Goal: Task Accomplishment & Management: Complete application form

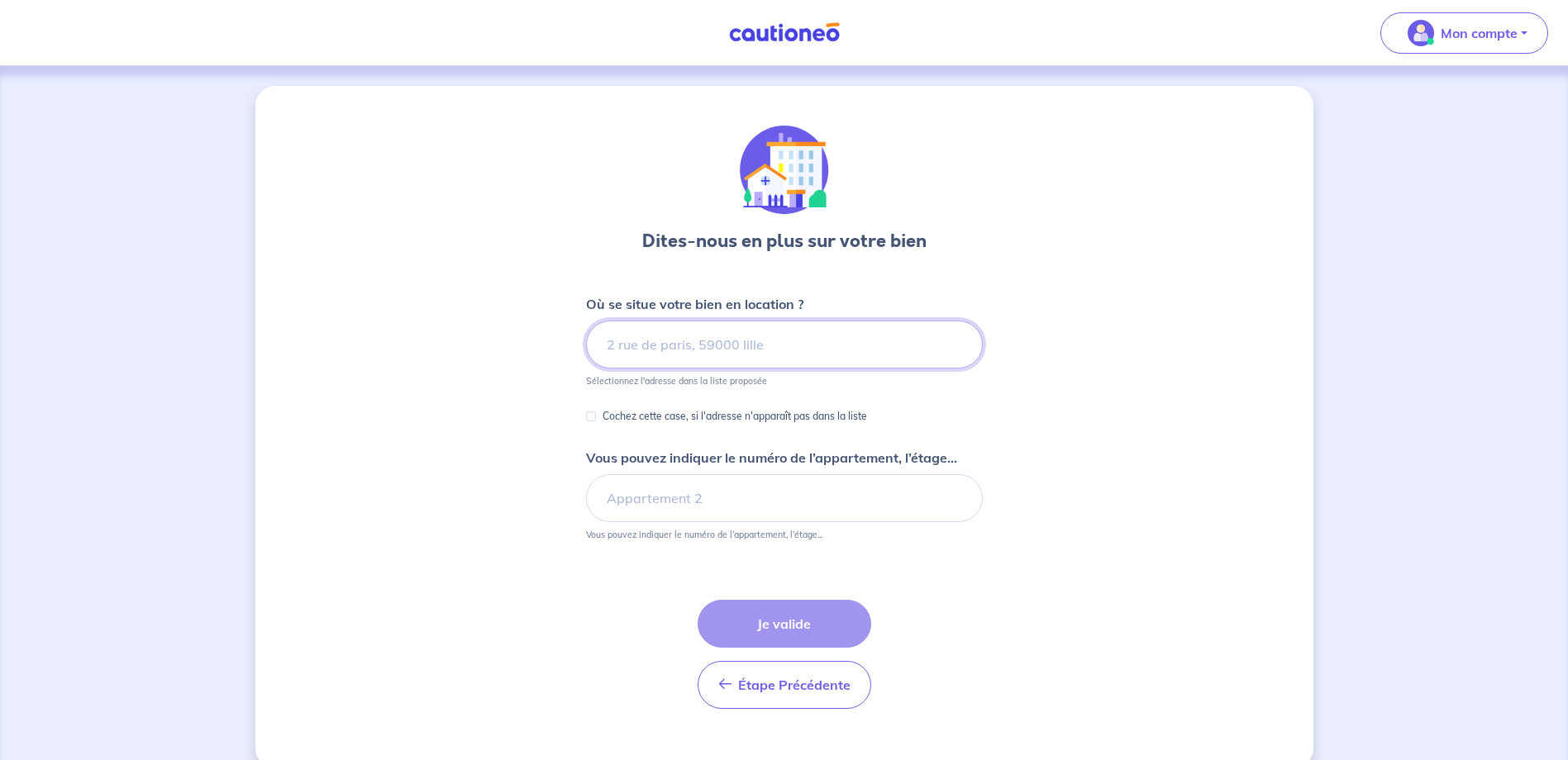
click at [715, 361] on input at bounding box center [784, 344] width 396 height 48
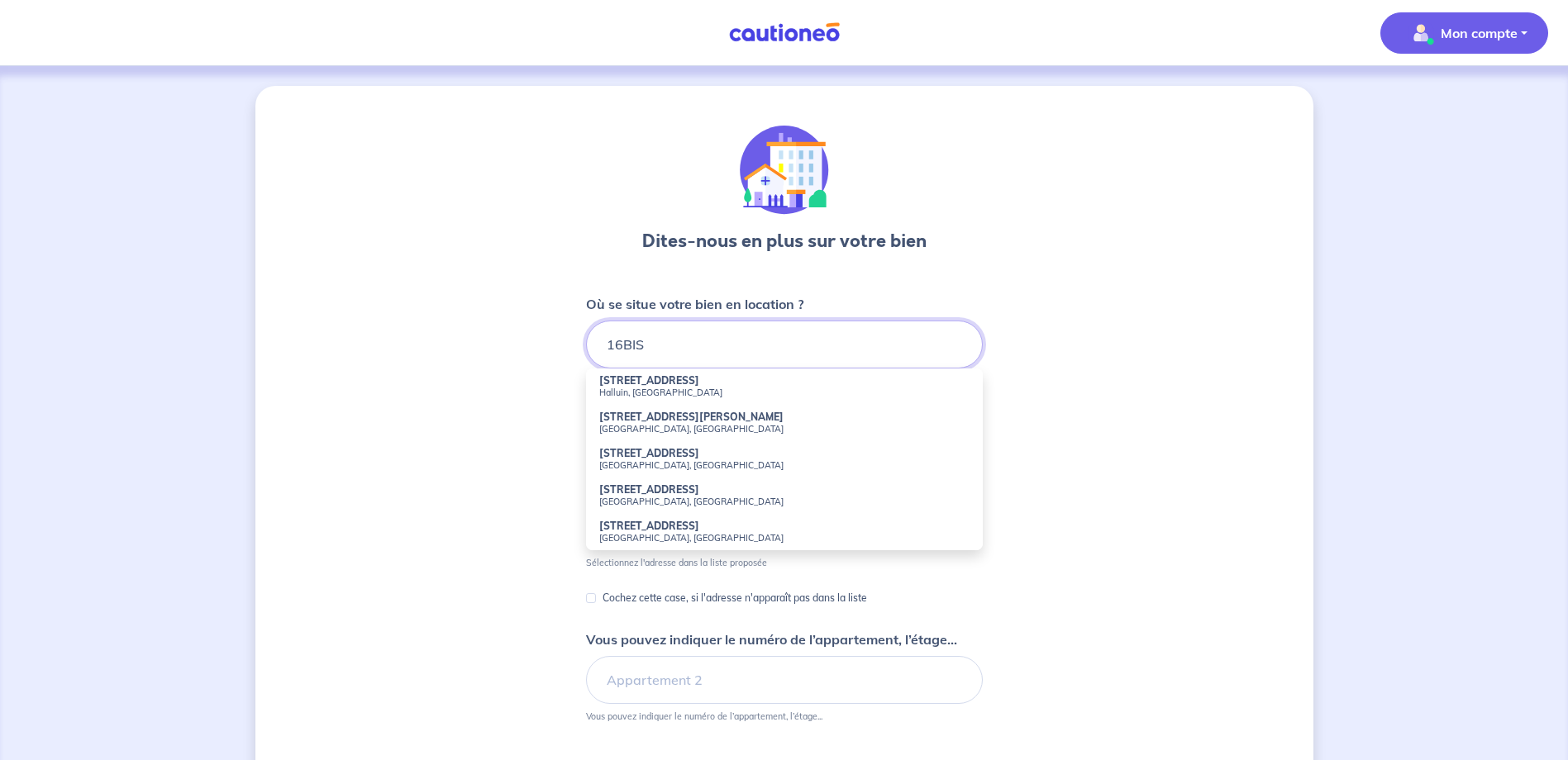
type input "16BIS"
click at [1459, 43] on span "Mon compte" at bounding box center [1459, 33] width 117 height 26
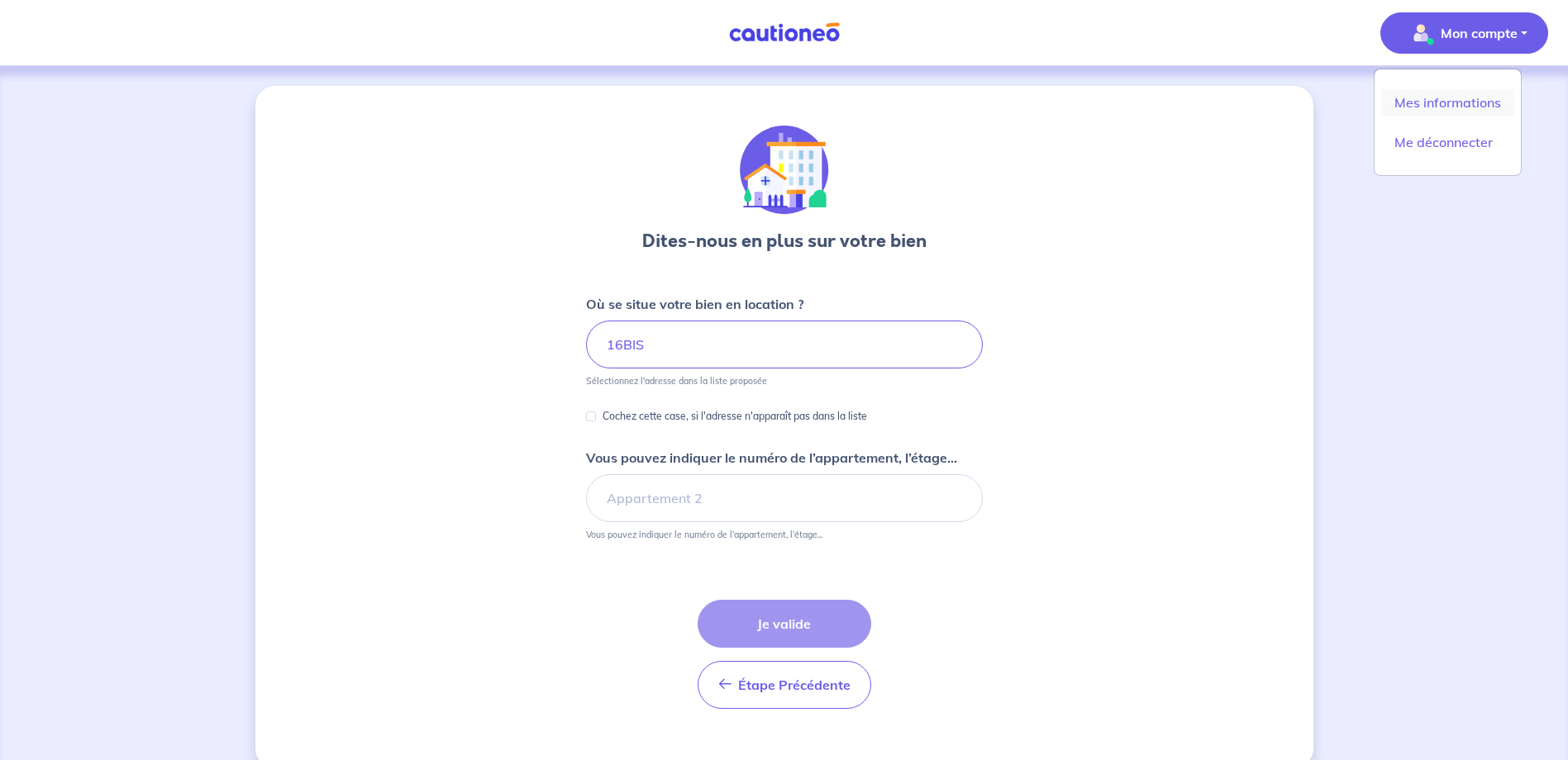
click at [1446, 110] on link "Mes informations" at bounding box center [1447, 102] width 133 height 26
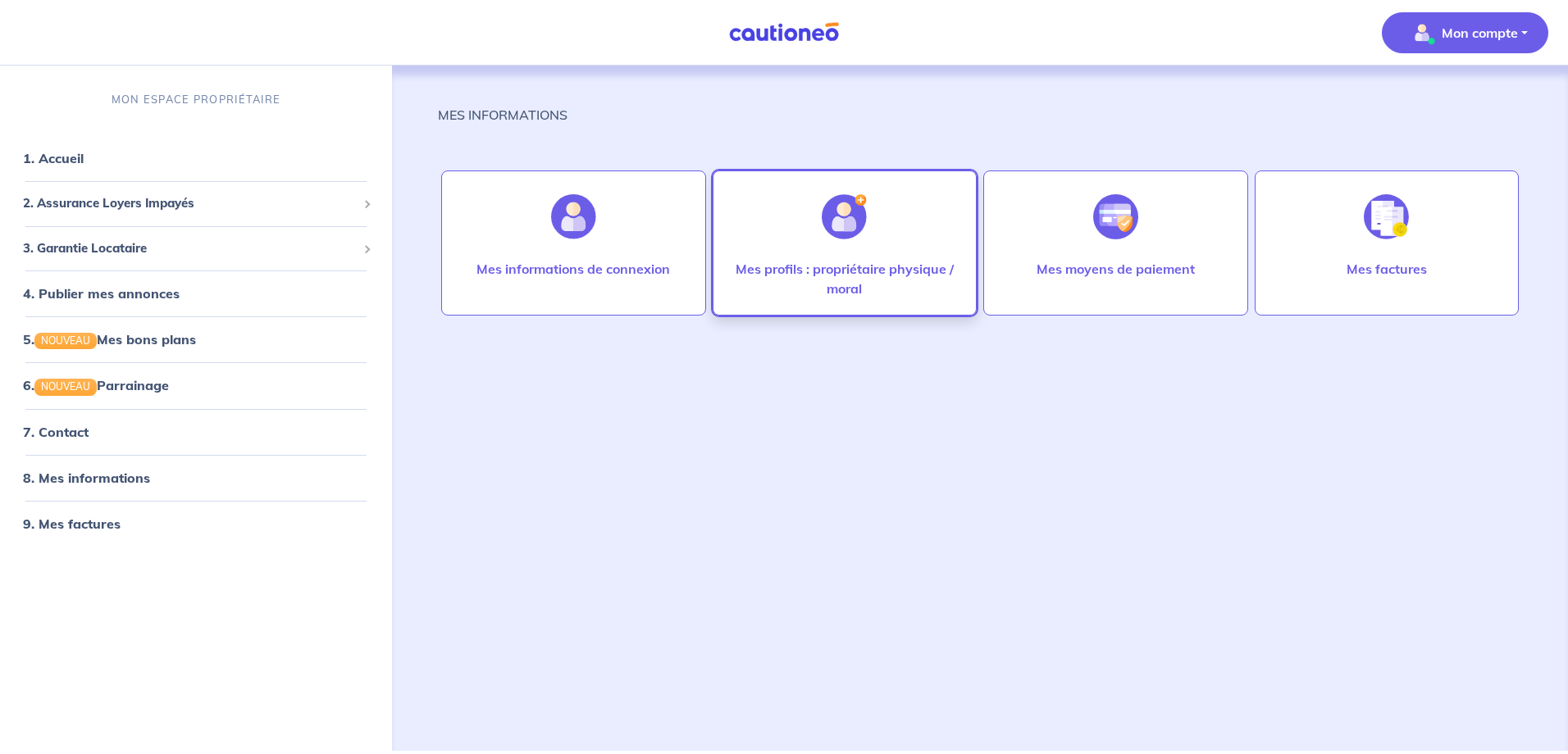
click at [830, 242] on div at bounding box center [844, 216] width 71 height 84
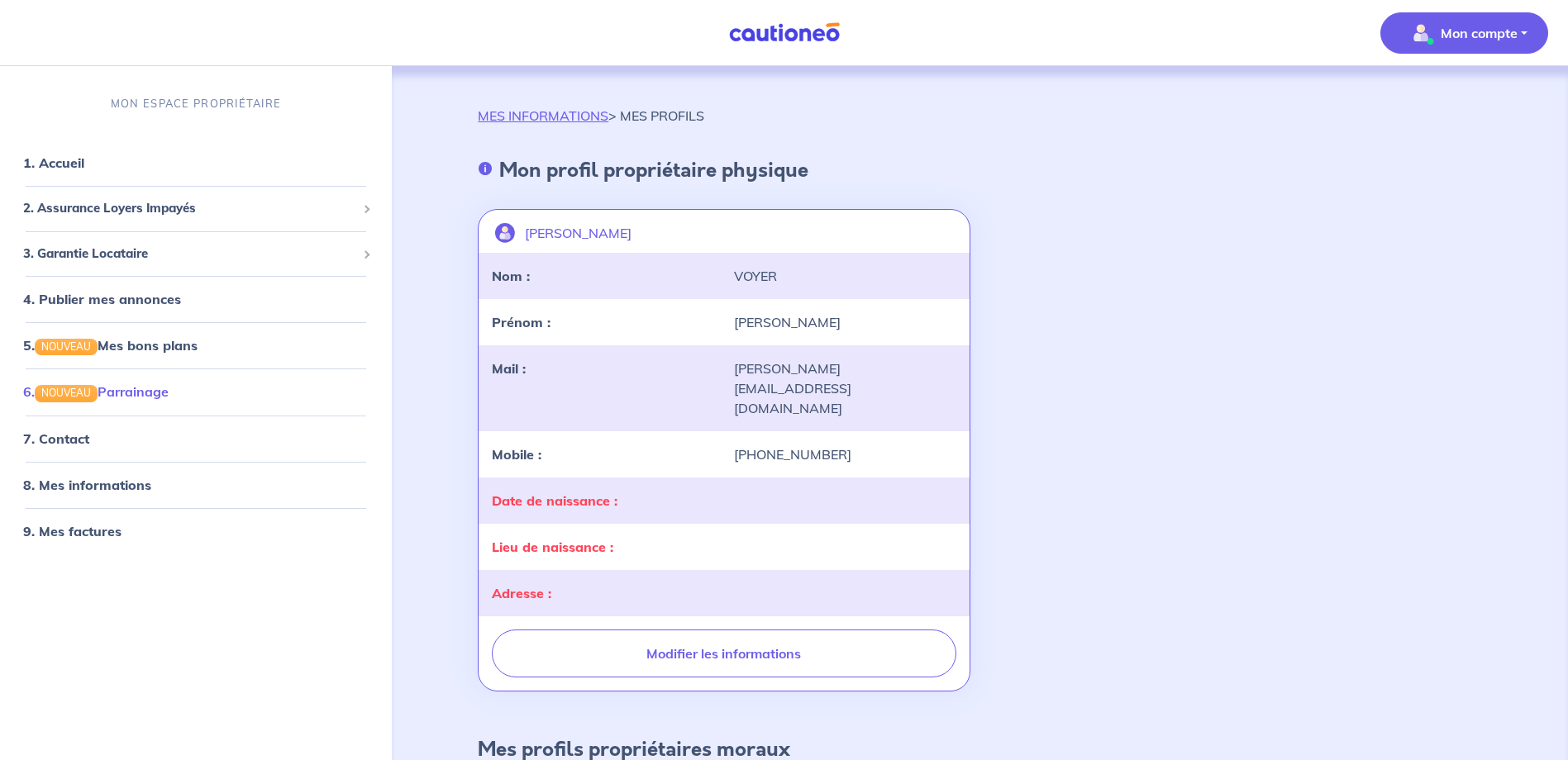
click at [163, 392] on link "6. NOUVEAU Parrainage" at bounding box center [95, 391] width 146 height 17
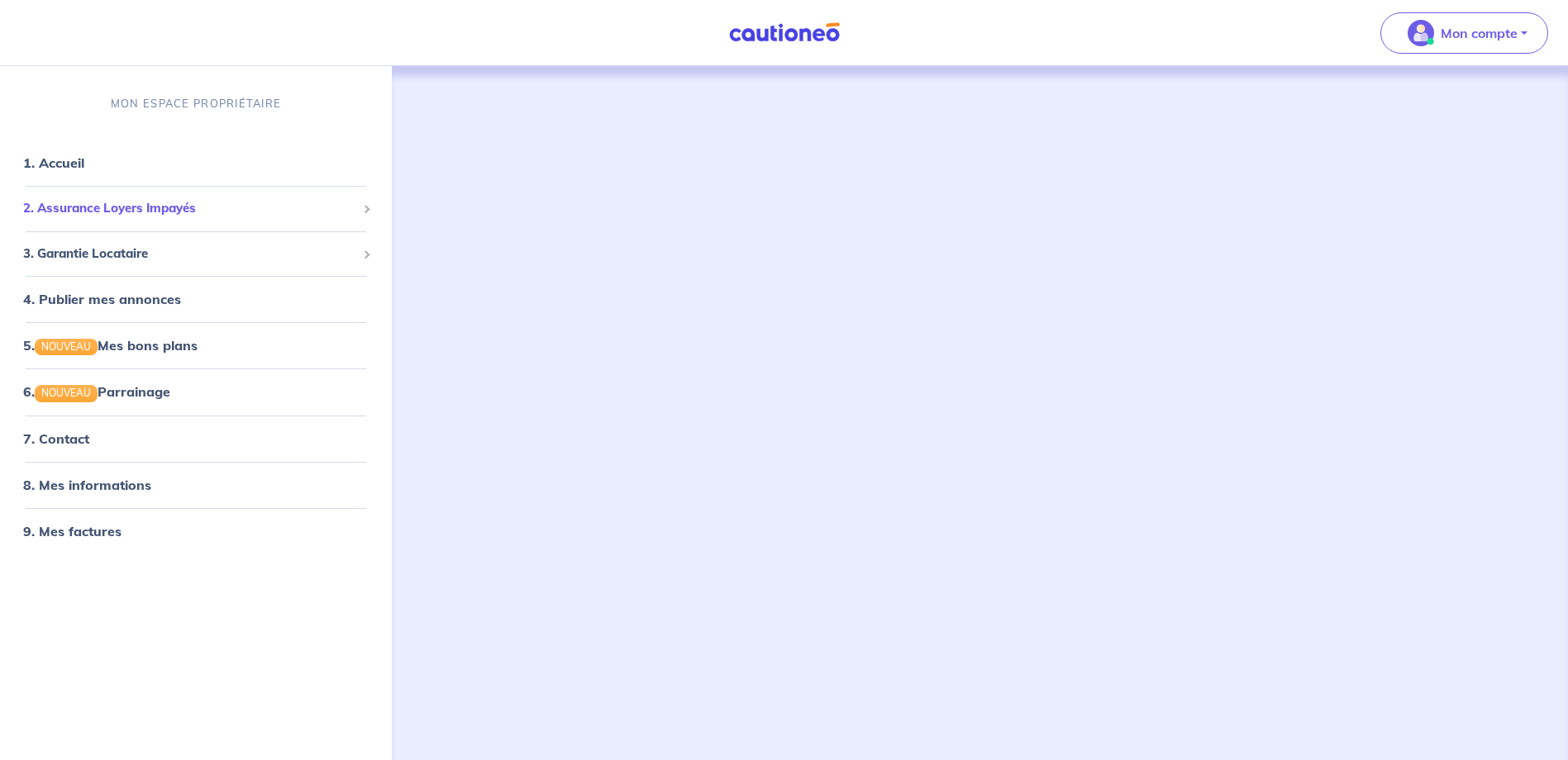
click at [164, 212] on span "2. Assurance Loyers Impayés" at bounding box center [189, 209] width 333 height 19
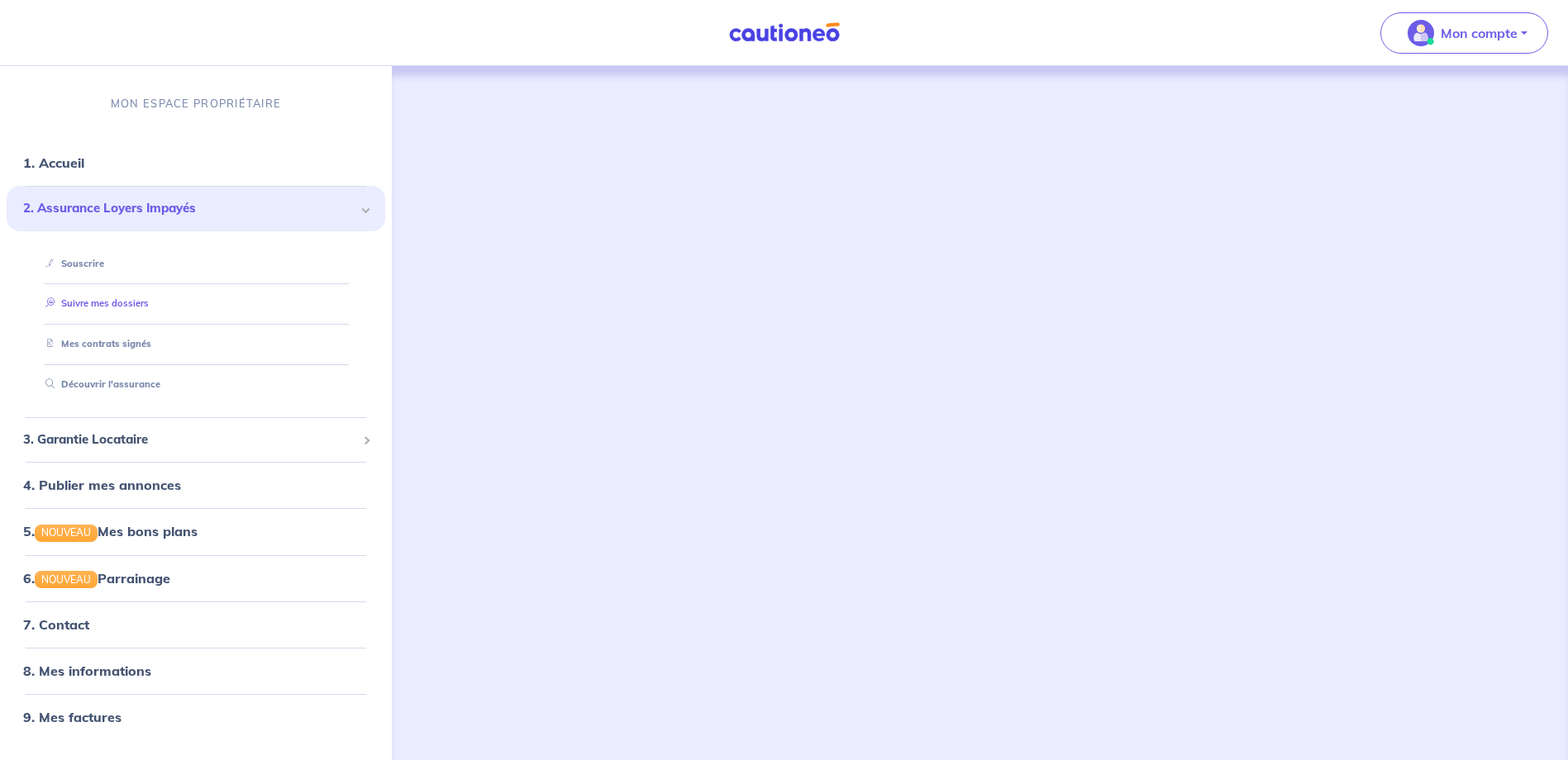
click at [128, 302] on link "Suivre mes dossiers" at bounding box center [94, 303] width 110 height 11
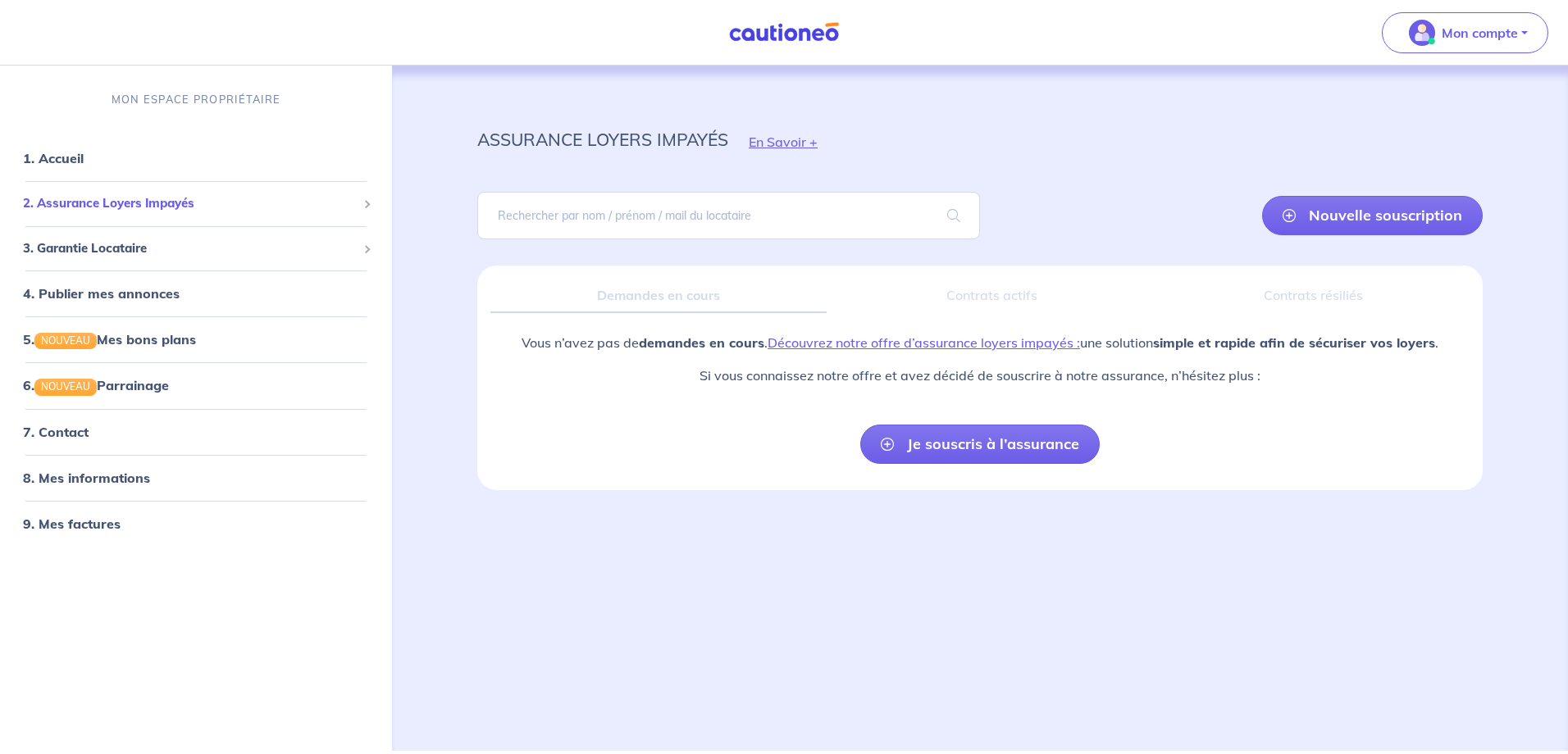
click at [233, 206] on span "2. Assurance Loyers Impayés" at bounding box center [189, 204] width 334 height 19
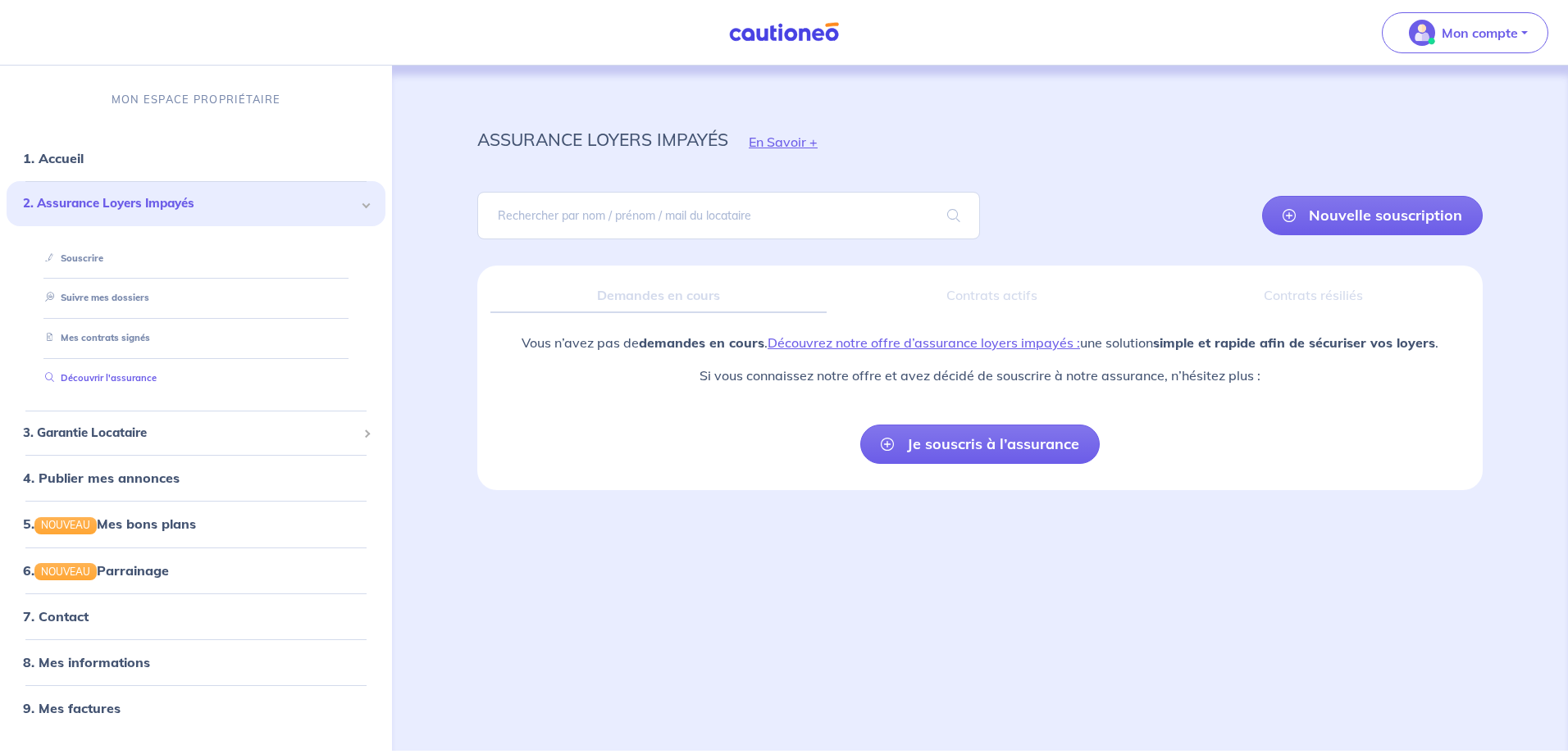
click at [155, 378] on link "Découvrir l'assurance" at bounding box center [97, 377] width 118 height 11
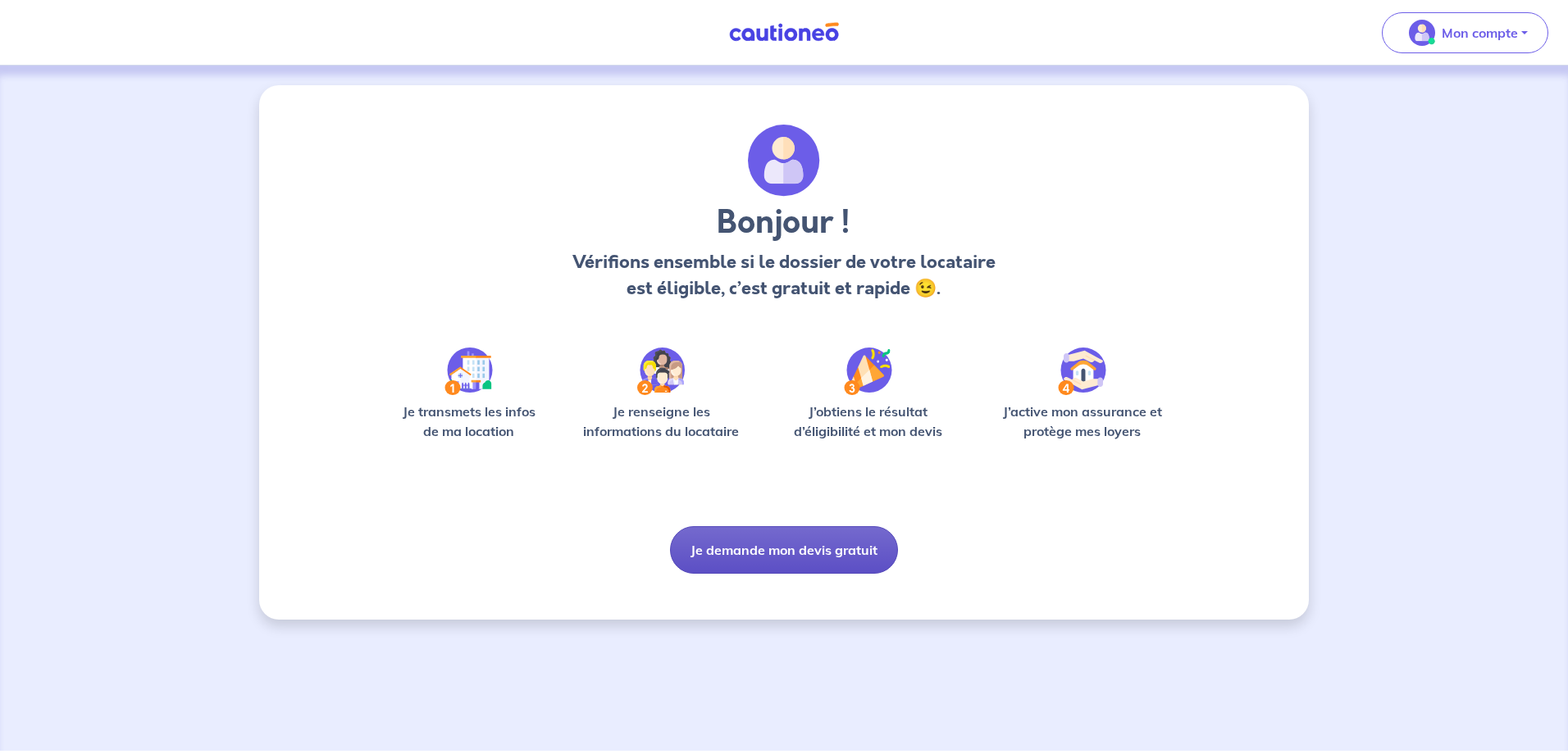
click at [745, 546] on button "Je demande mon devis gratuit" at bounding box center [784, 550] width 228 height 47
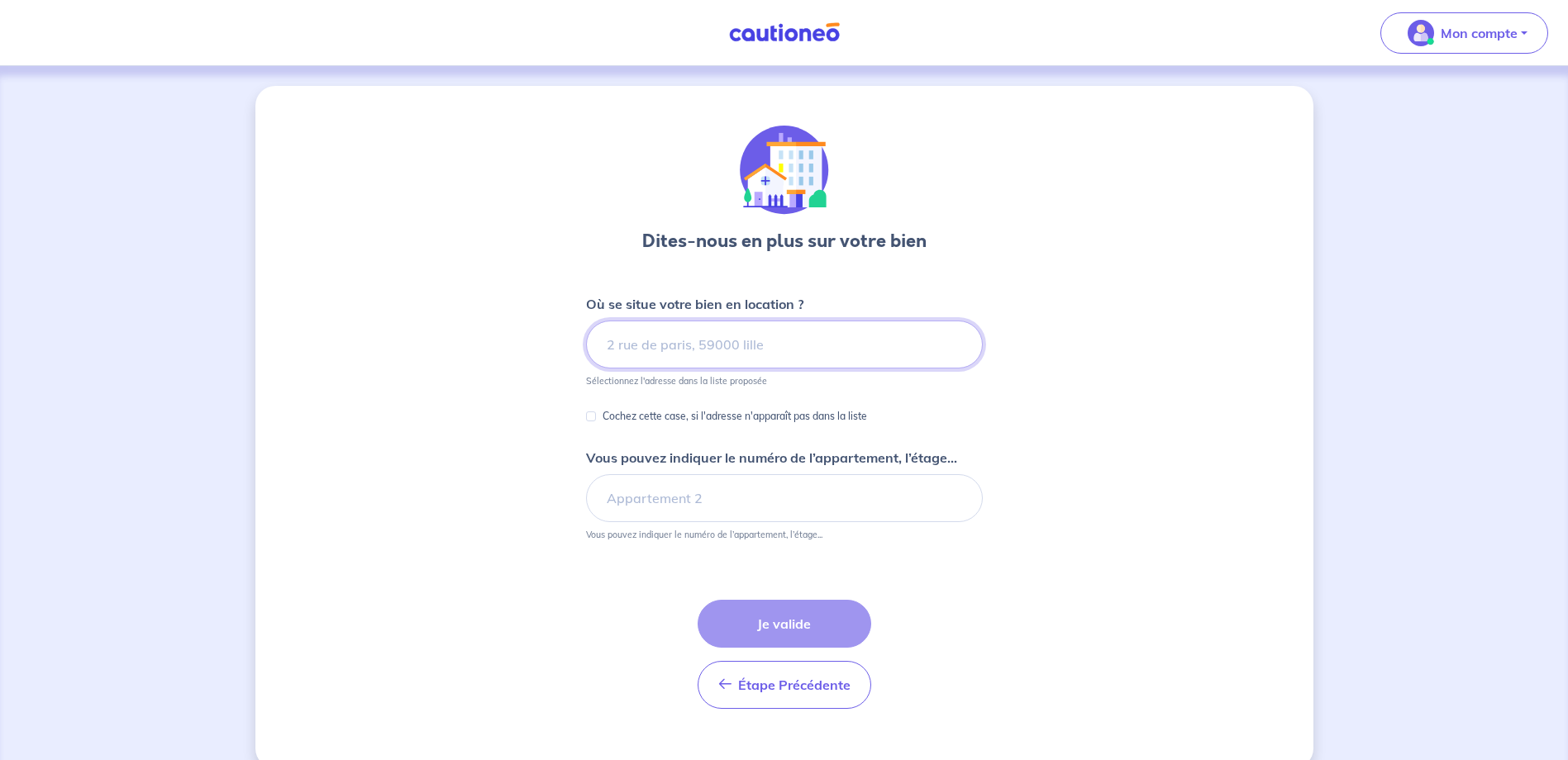
click at [766, 339] on input at bounding box center [784, 344] width 396 height 48
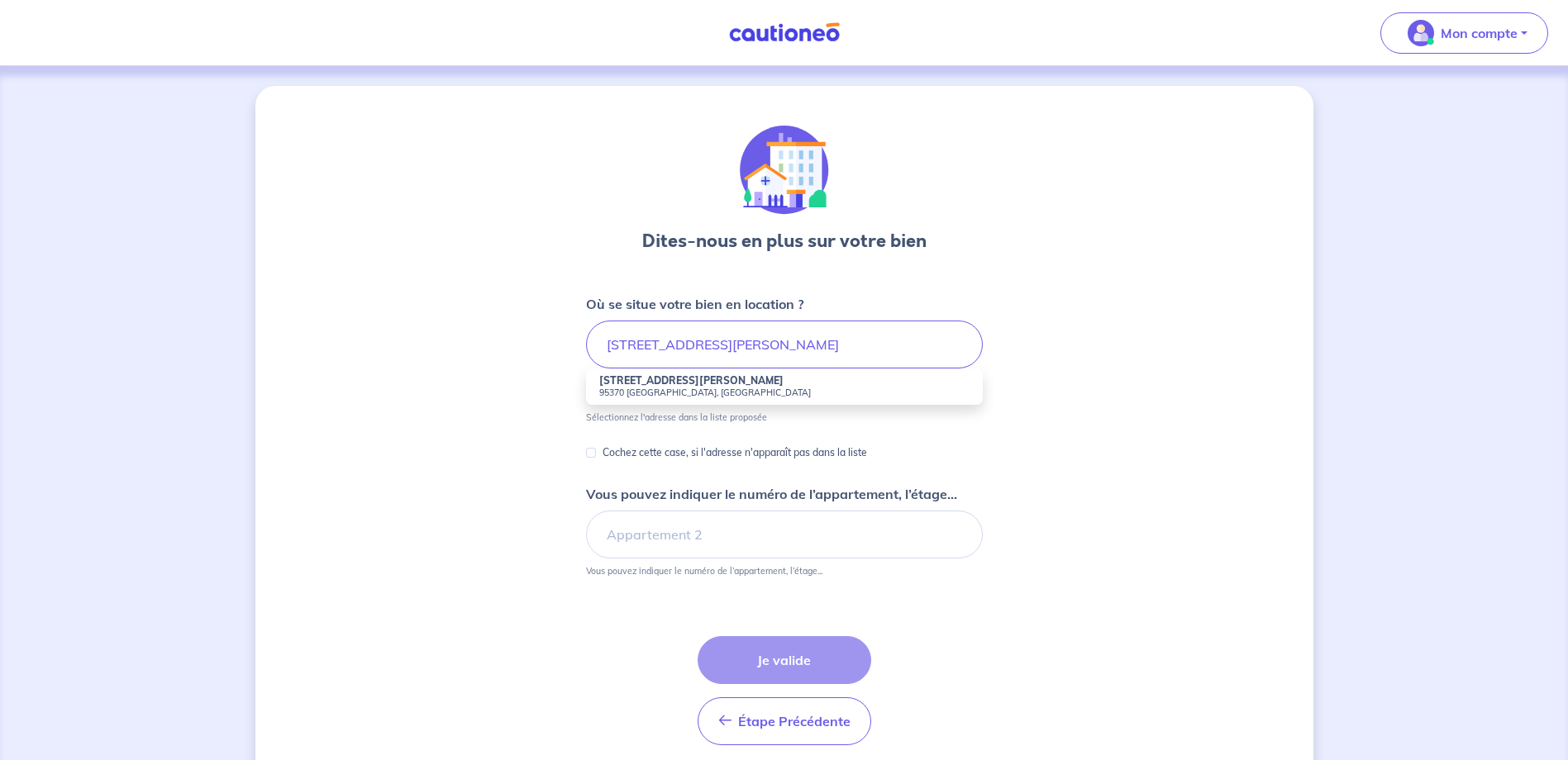
click at [668, 391] on small "95370 Montigny-lès-Cormeilles, France" at bounding box center [784, 392] width 370 height 11
type input "16 Bis Rue Aristide Briand, 95370 Montigny-lès-Cormeilles, France"
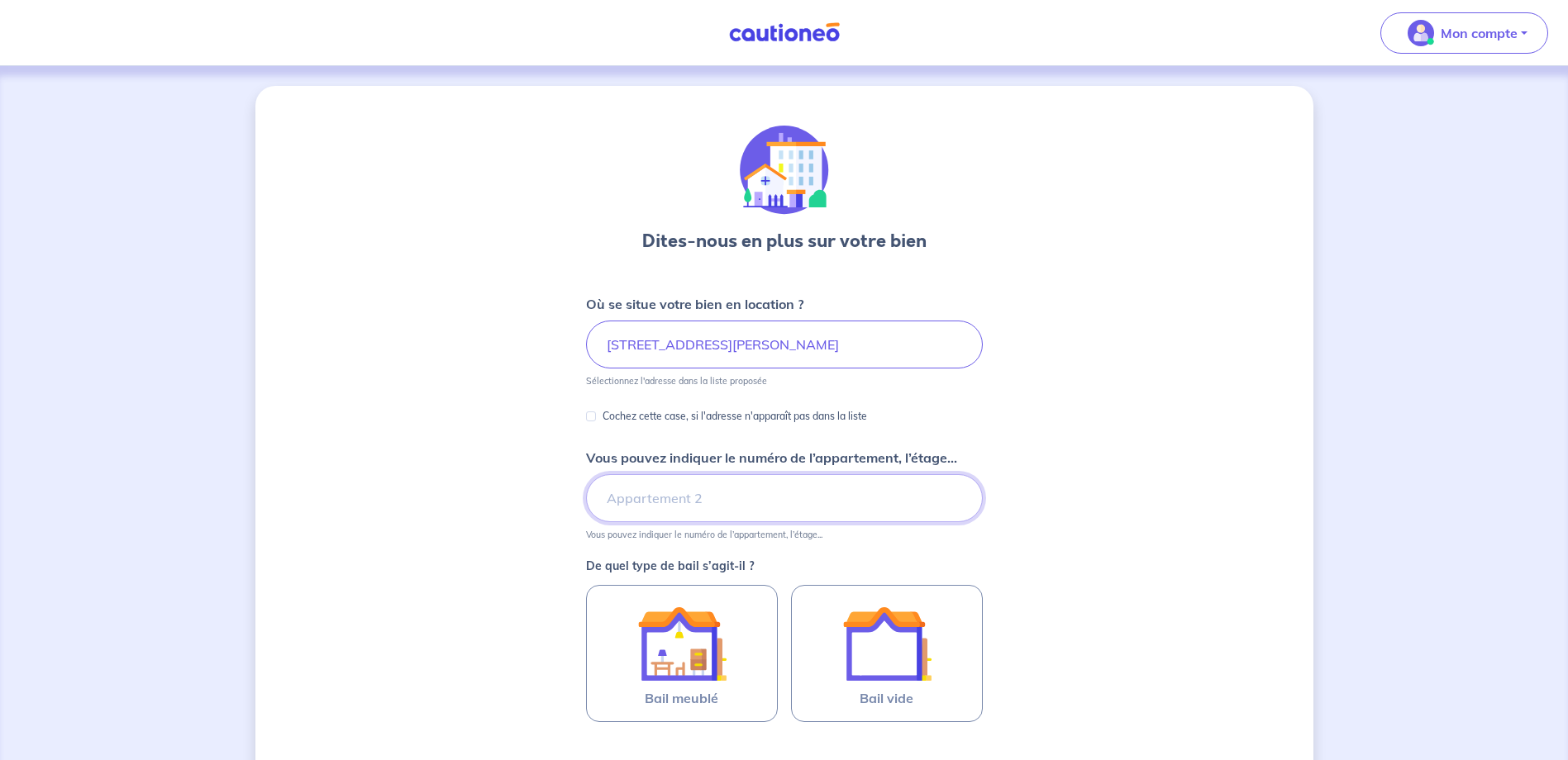
click at [708, 501] on input "Vous pouvez indiquer le numéro de l’appartement, l’étage..." at bounding box center [784, 498] width 396 height 48
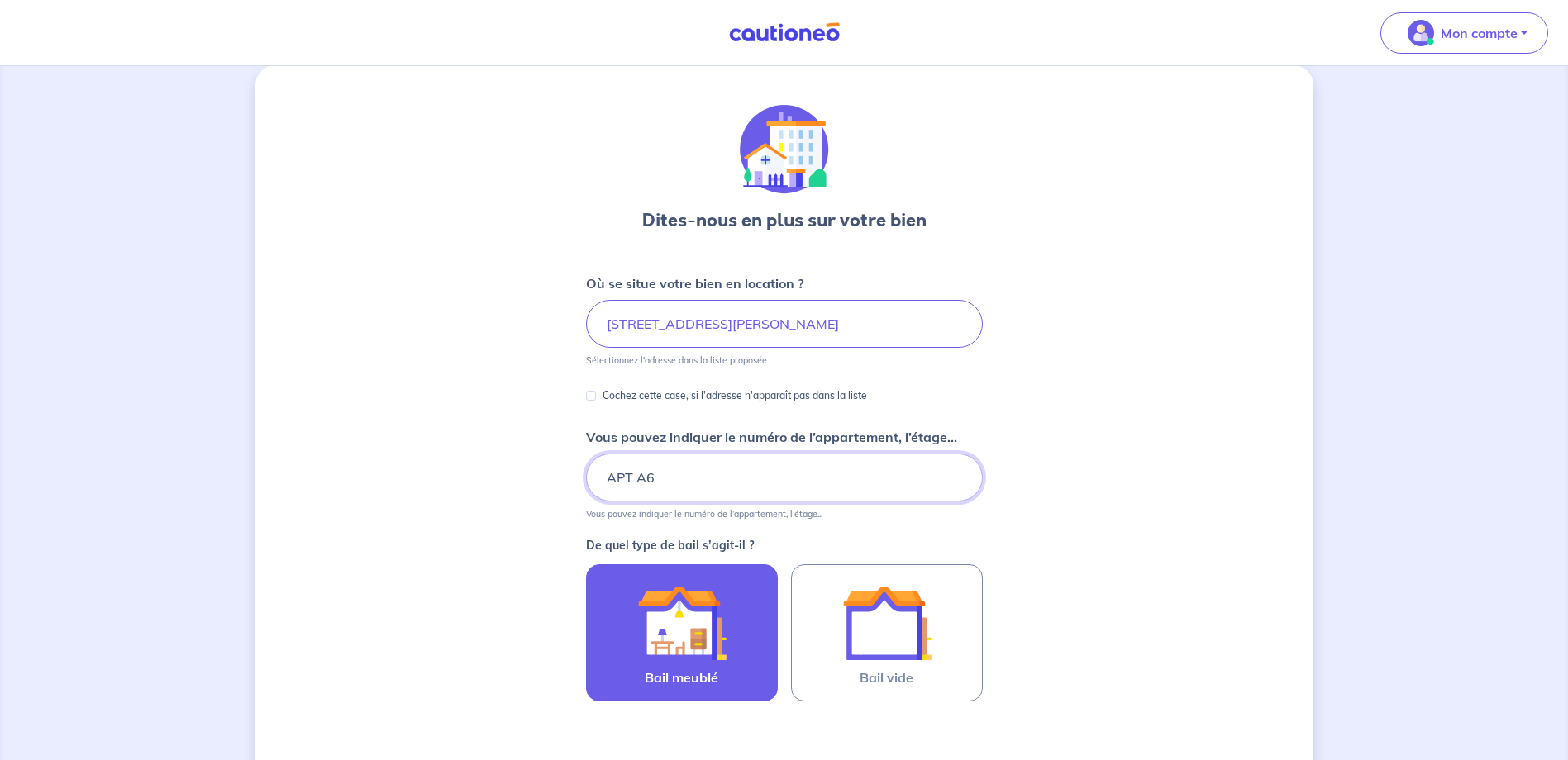
scroll to position [83, 0]
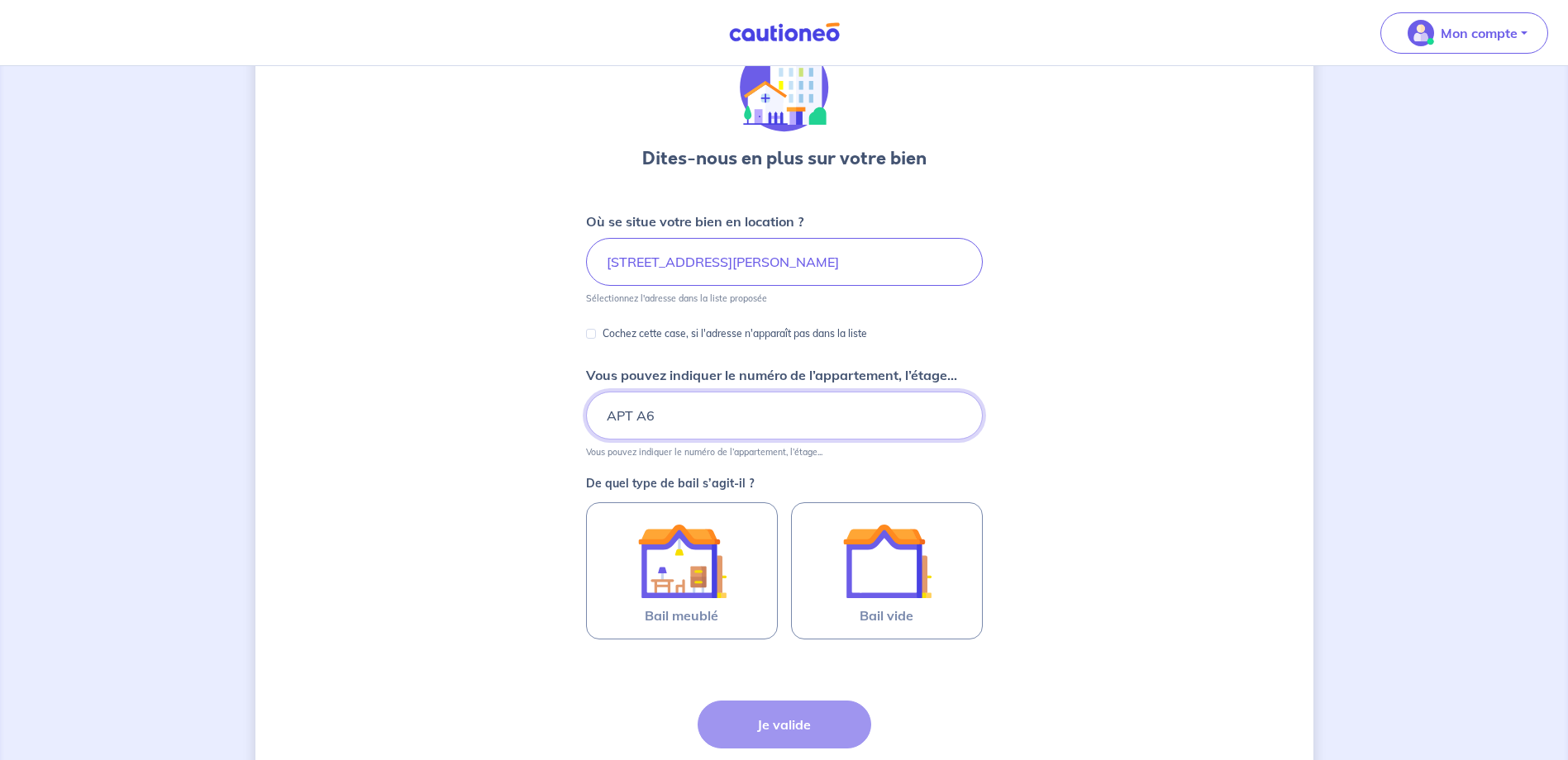
drag, startPoint x: 635, startPoint y: 418, endPoint x: 445, endPoint y: 409, distance: 190.2
click at [438, 404] on div "Dites-nous en plus sur votre bien Où se situe votre bien en location ? 16 Bis R…" at bounding box center [784, 436] width 1058 height 866
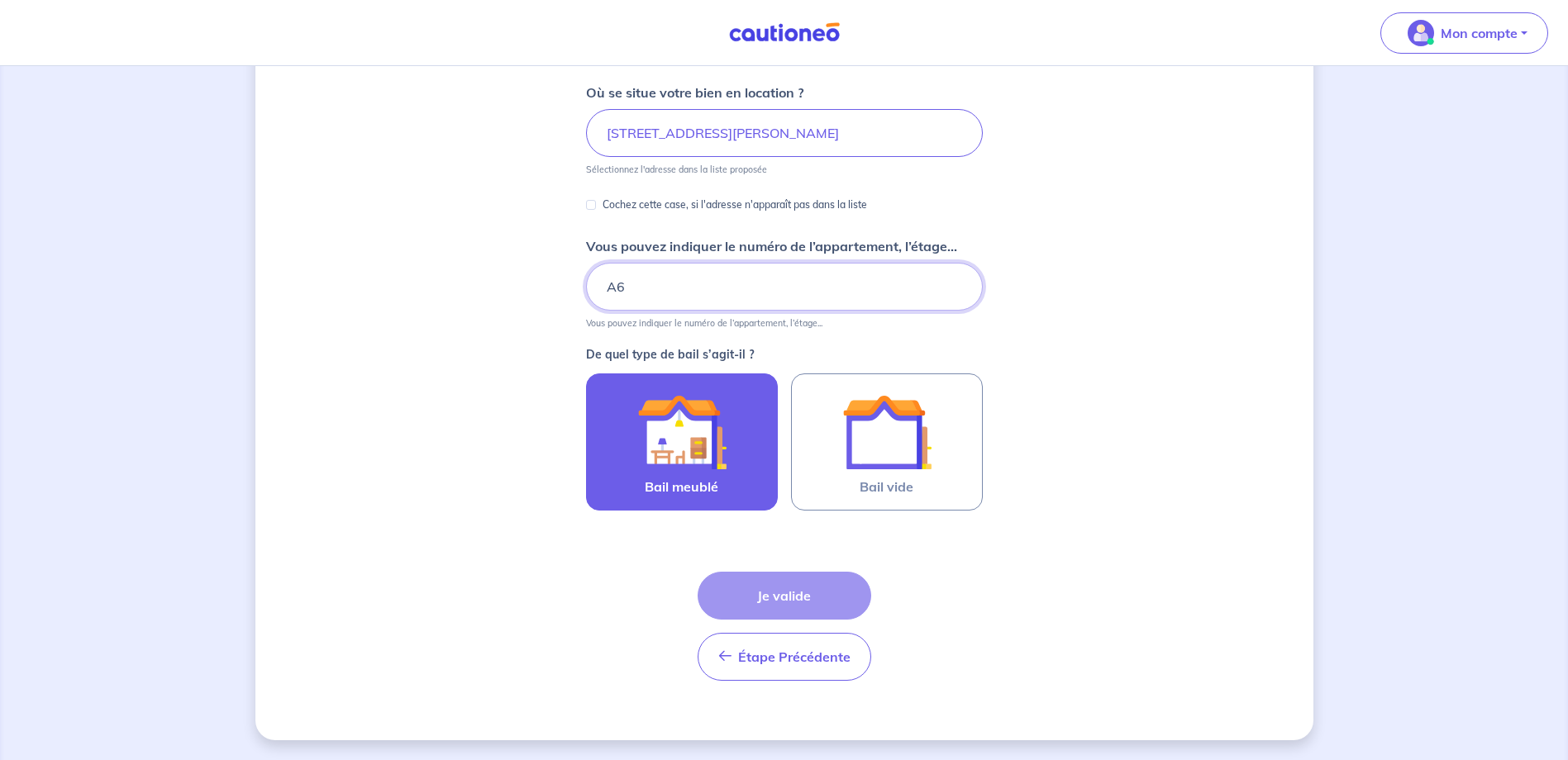
type input "A6"
click at [705, 455] on img at bounding box center [682, 432] width 89 height 89
click at [0, 0] on input "Bail meublé" at bounding box center [0, 0] width 0 height 0
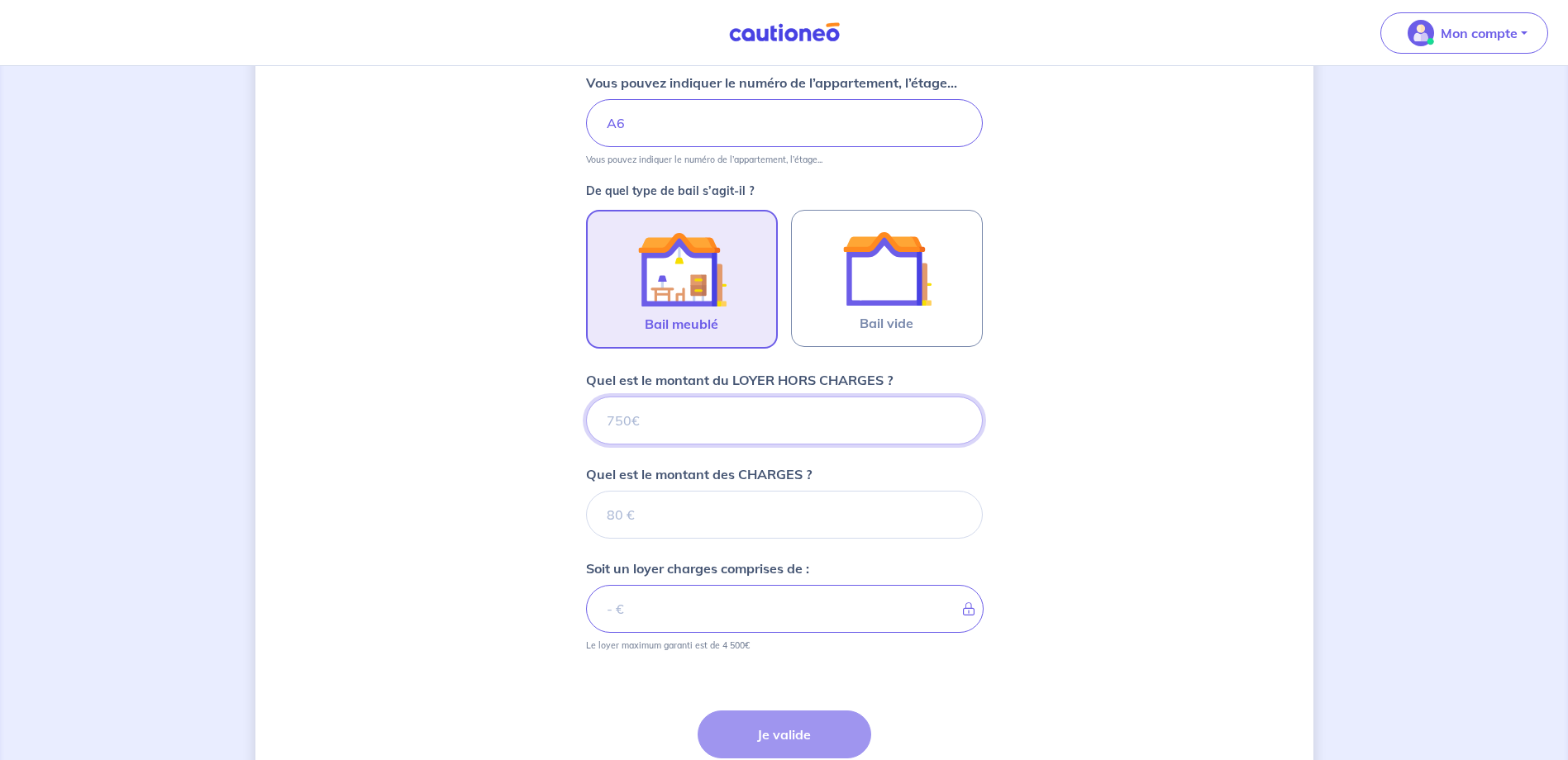
scroll to position [514, 0]
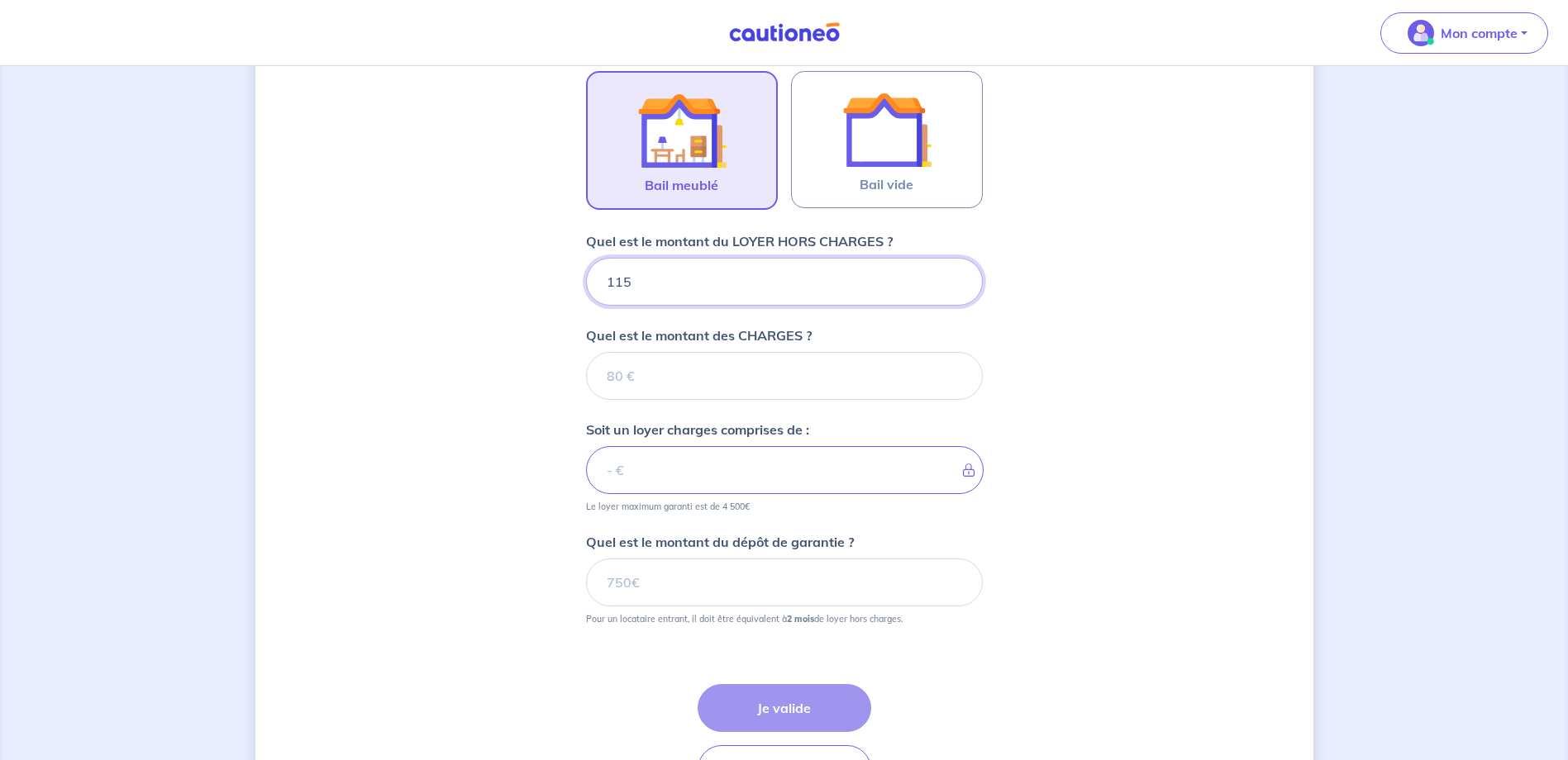
type input "1150"
click at [758, 379] on input "Quel est le montant des CHARGES ?" at bounding box center [784, 376] width 396 height 48
type input "50"
type input "1200"
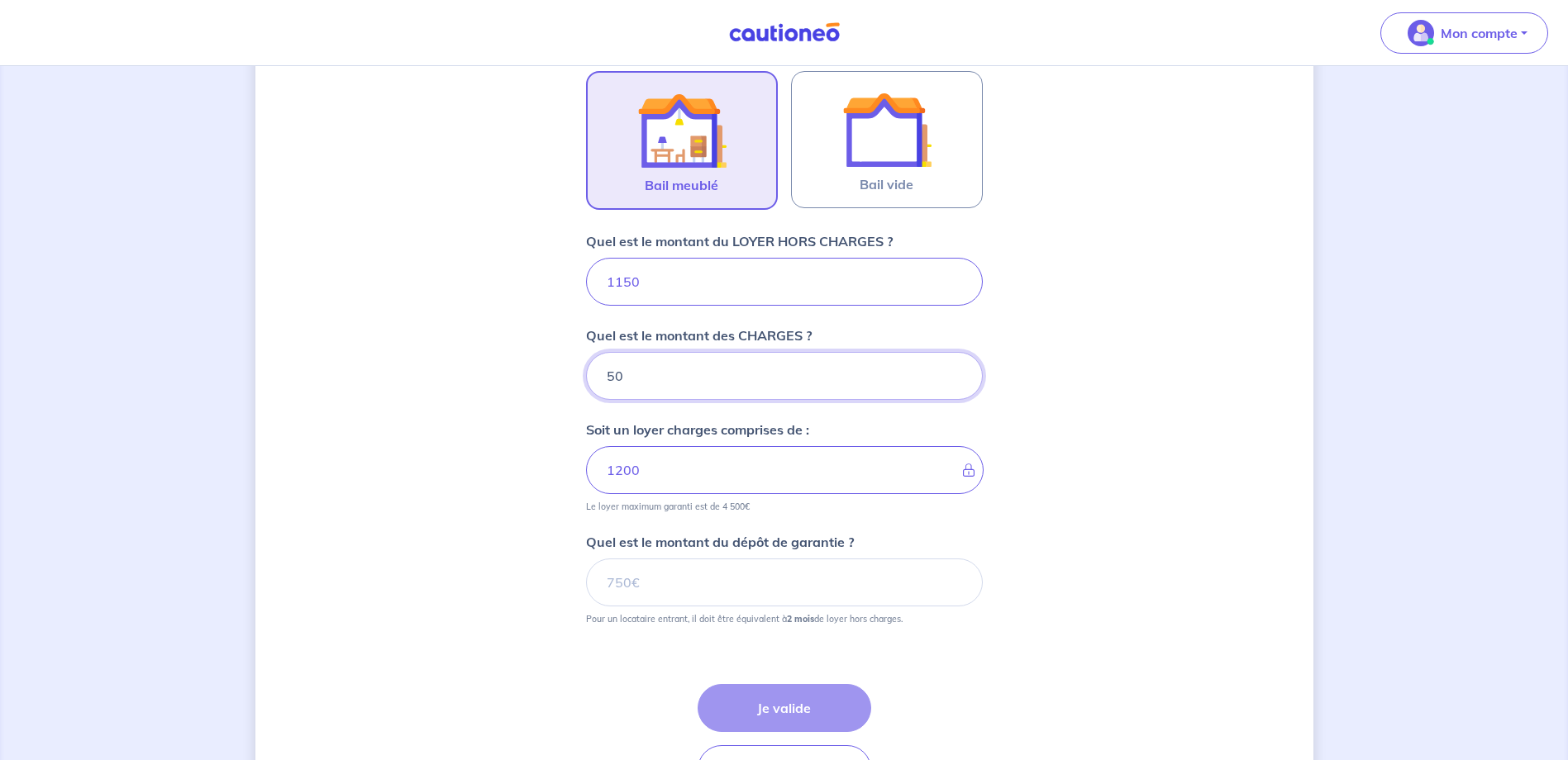
type input "50"
click at [687, 605] on input "Quel est le montant du dépôt de garantie ?" at bounding box center [784, 583] width 396 height 48
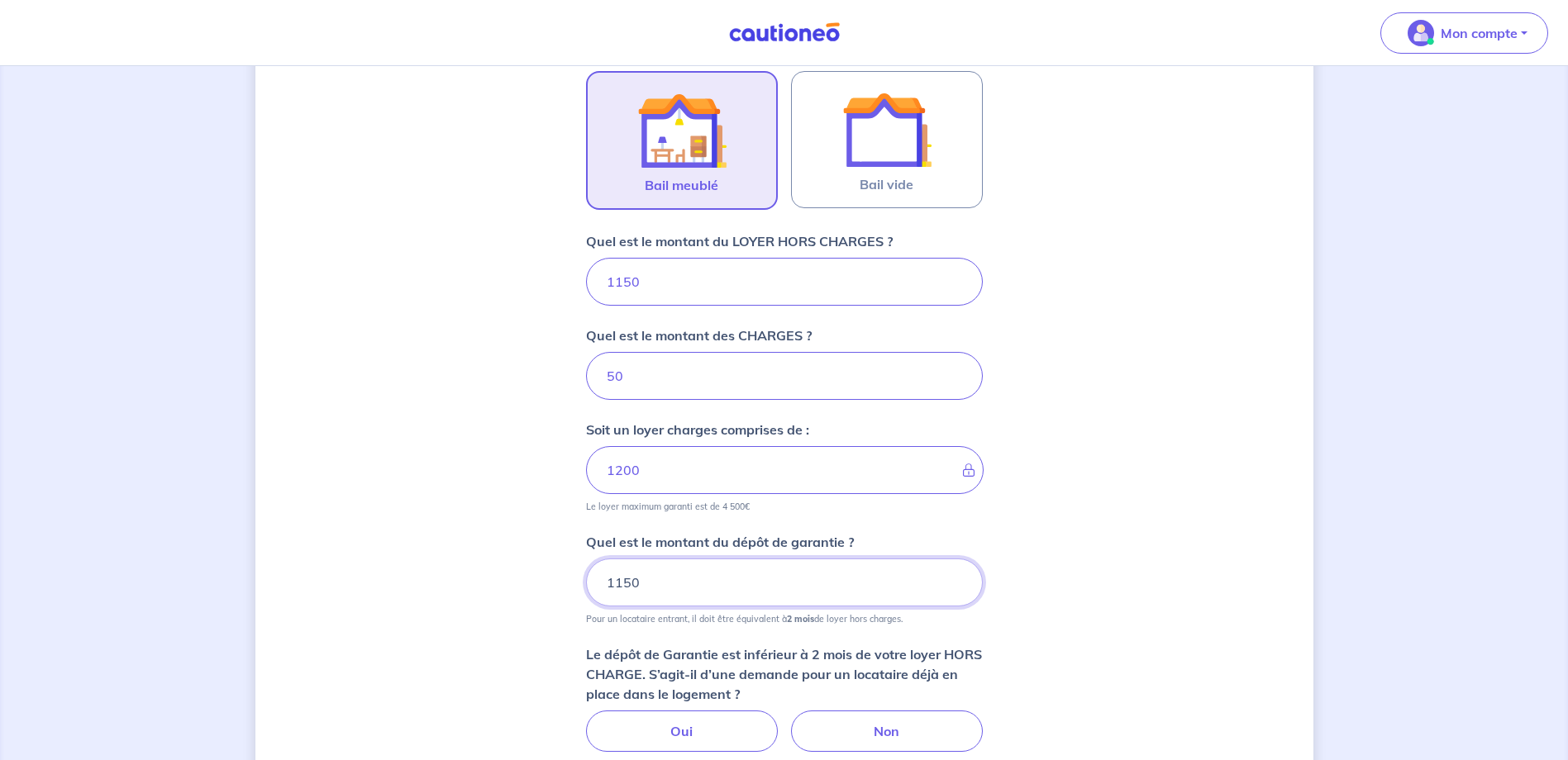
type input "1150"
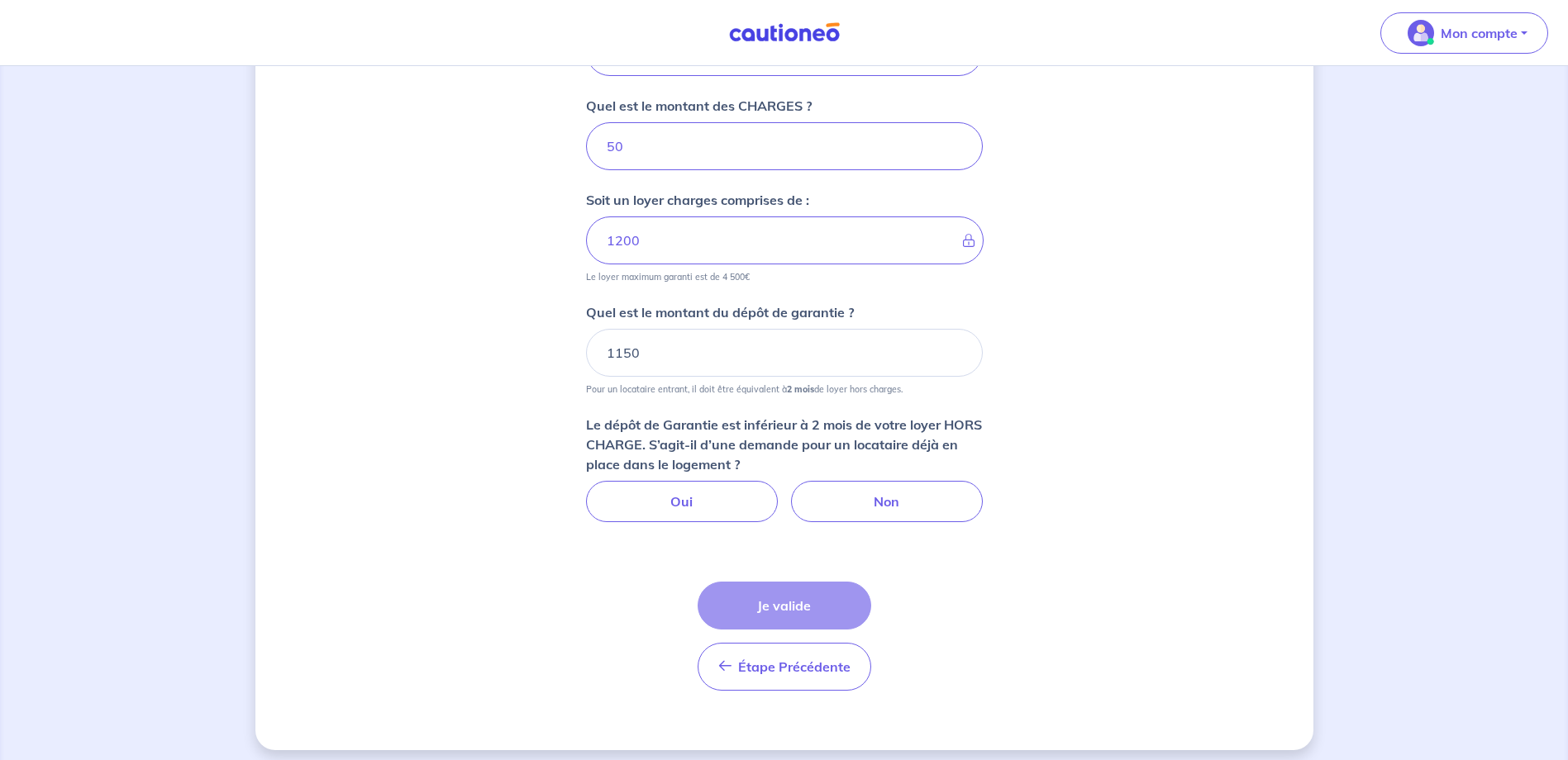
scroll to position [754, 0]
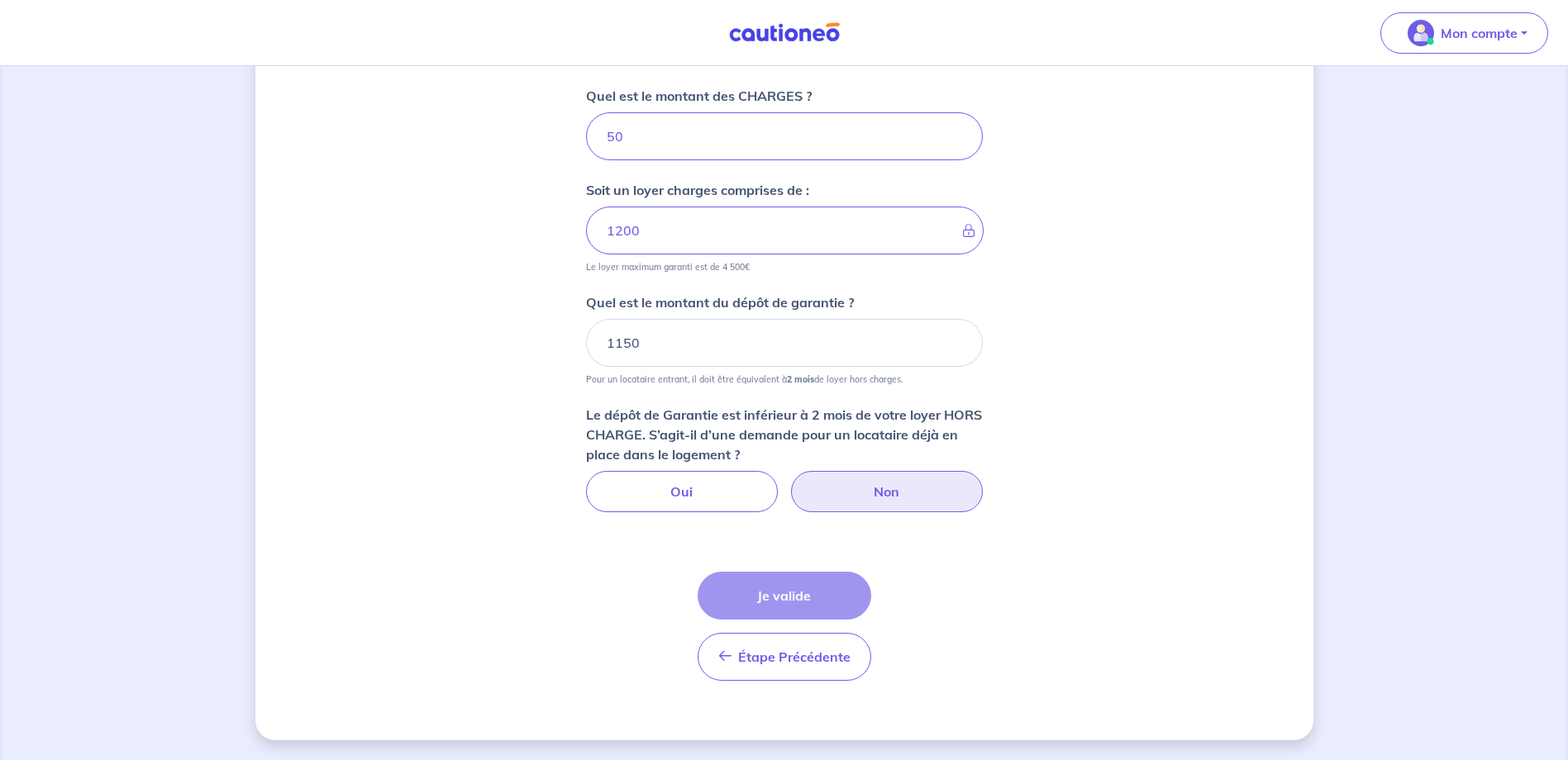
click at [856, 487] on label "Non" at bounding box center [886, 492] width 192 height 41
click at [789, 482] on input "Non" at bounding box center [784, 477] width 11 height 11
radio input "true"
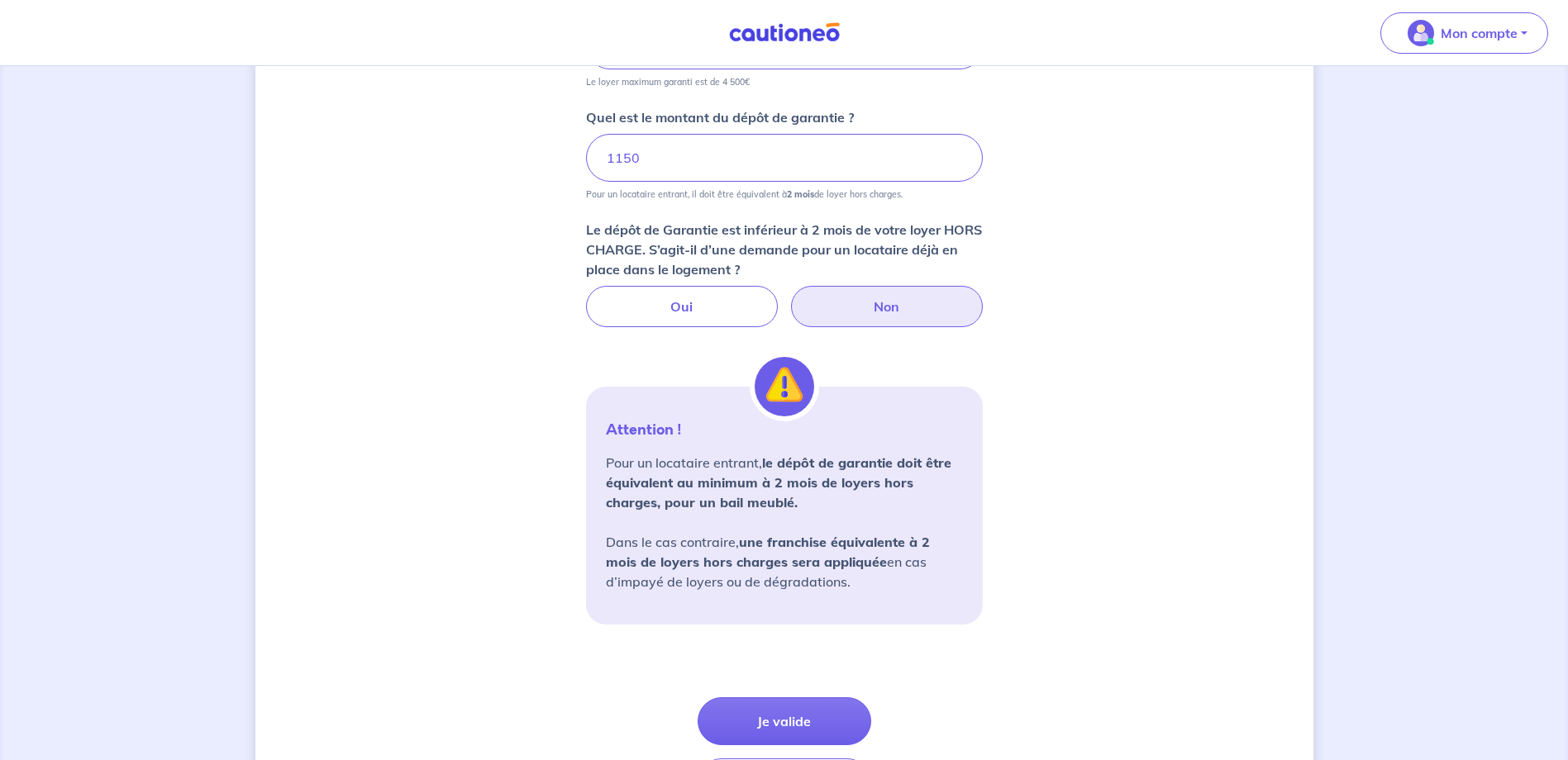
scroll to position [1002, 0]
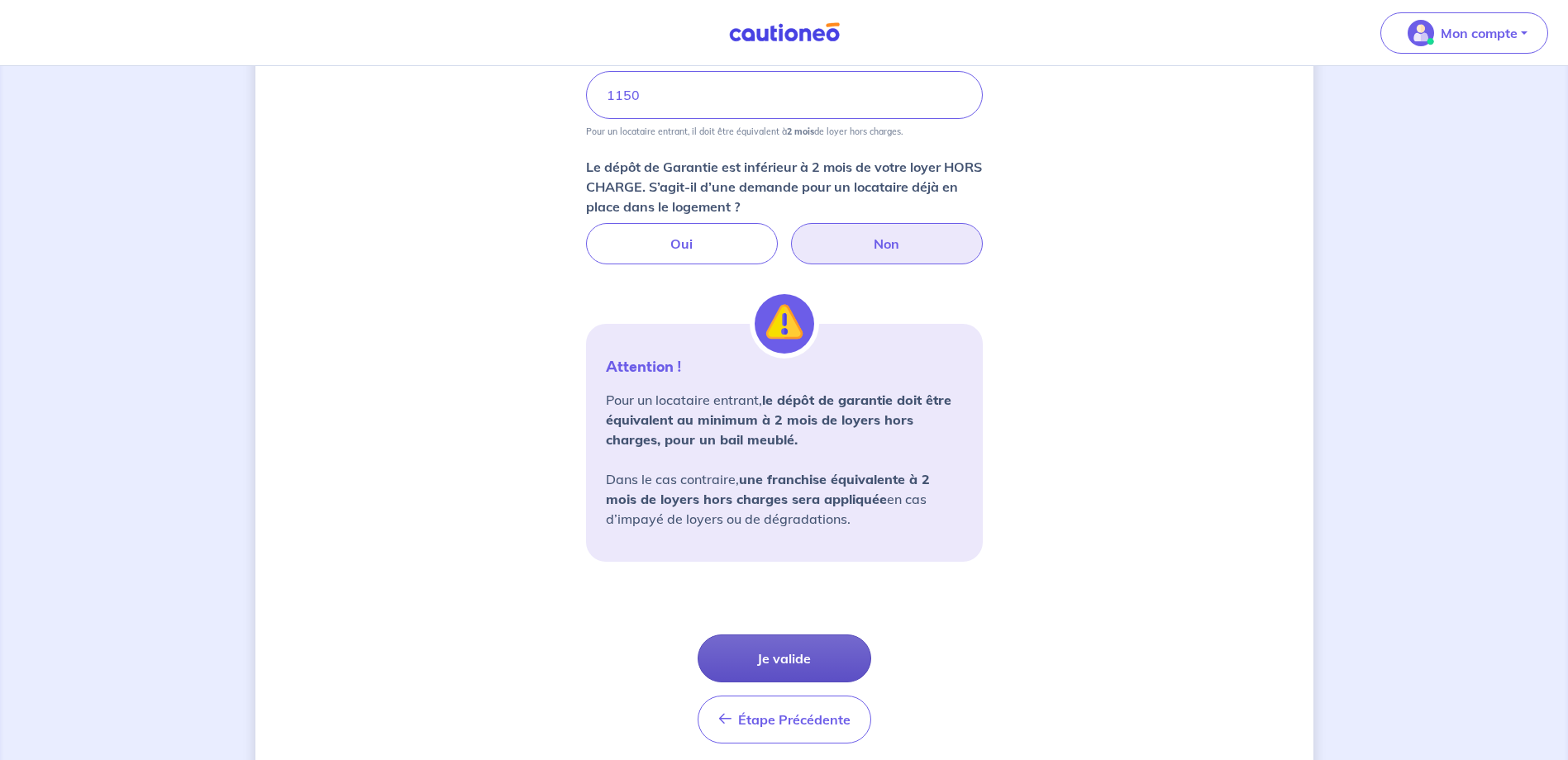
click at [764, 652] on button "Je valide" at bounding box center [784, 658] width 174 height 48
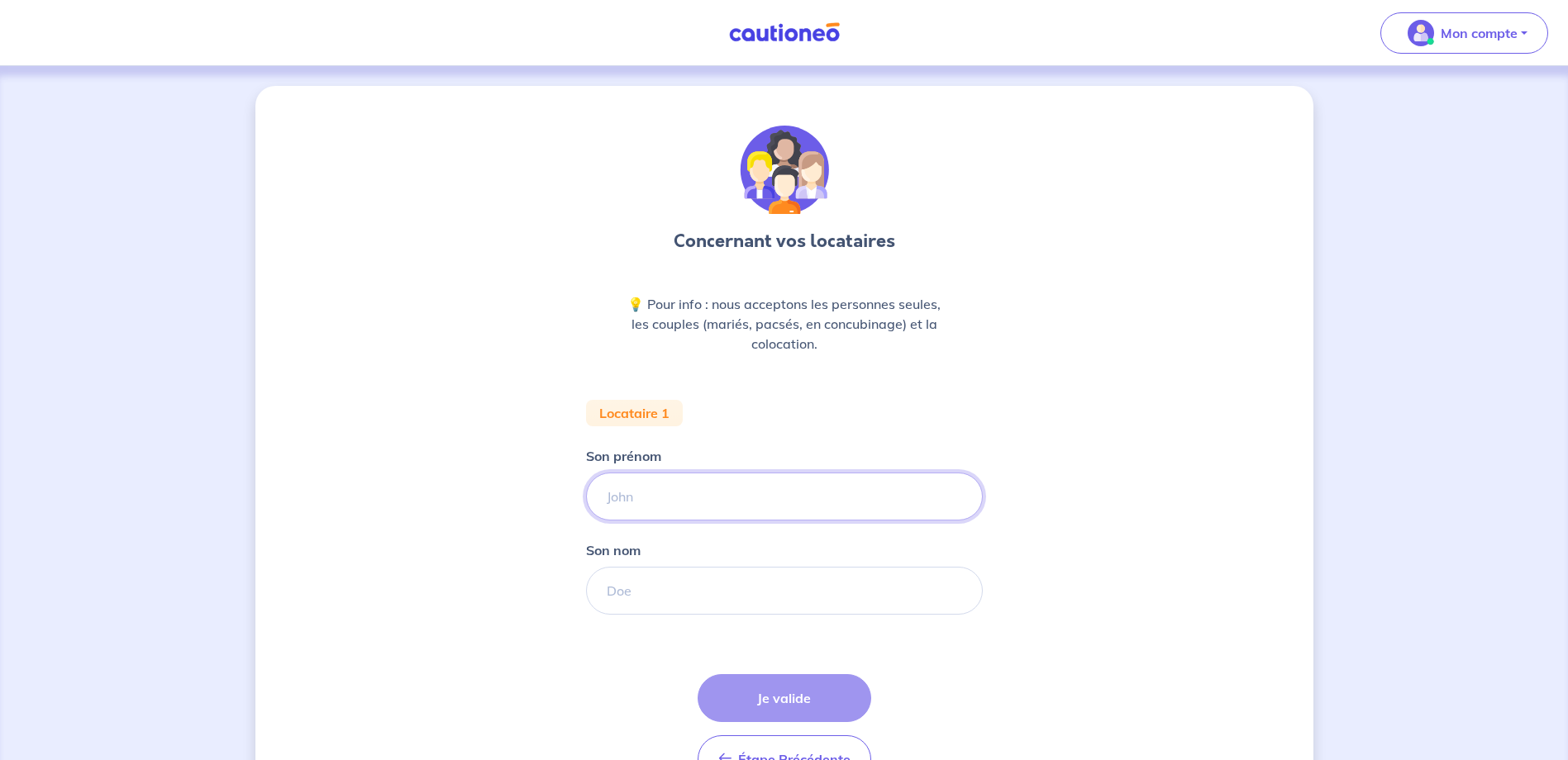
click at [723, 498] on input "Son prénom" at bounding box center [784, 496] width 396 height 48
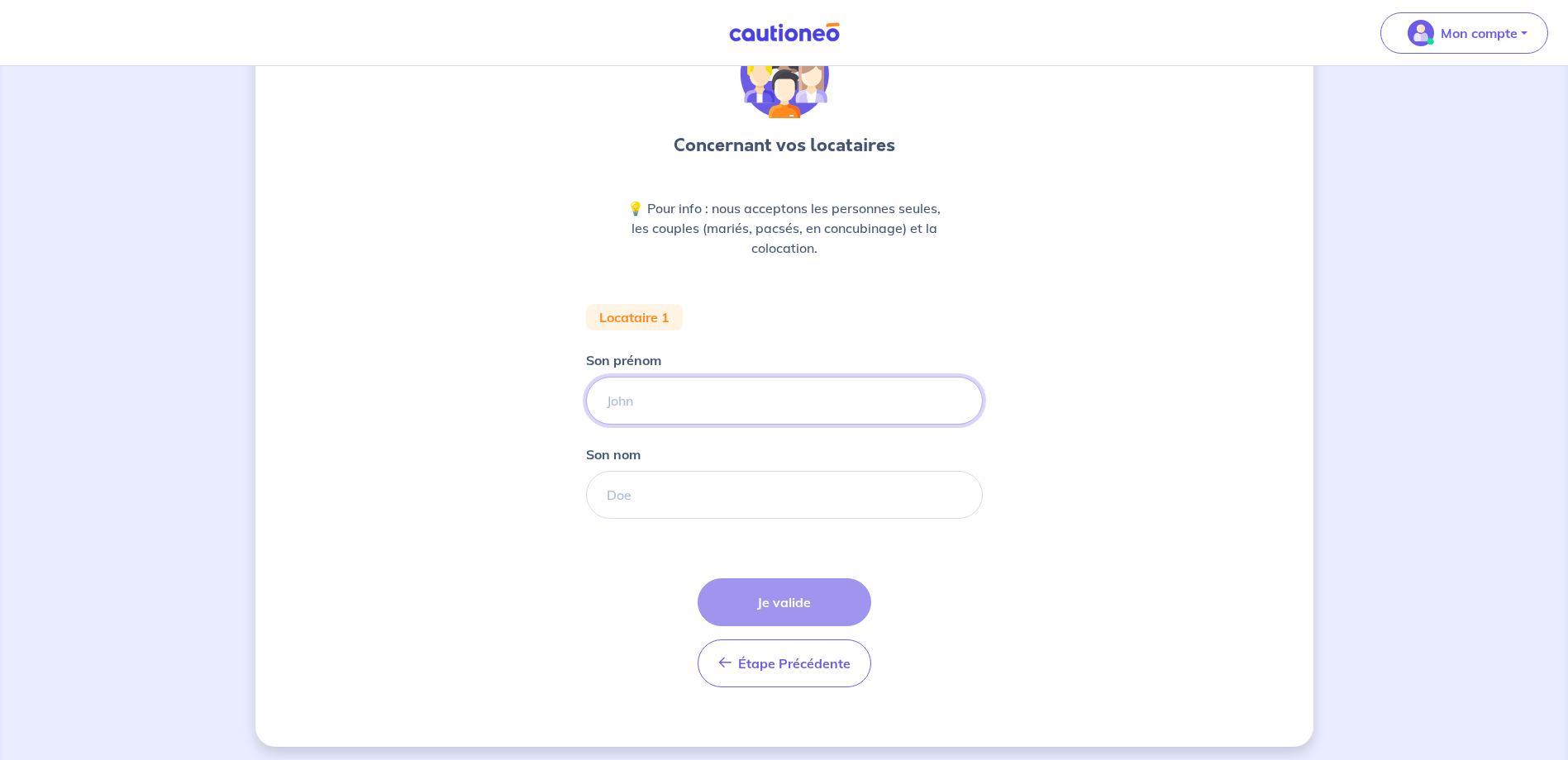
scroll to position [102, 0]
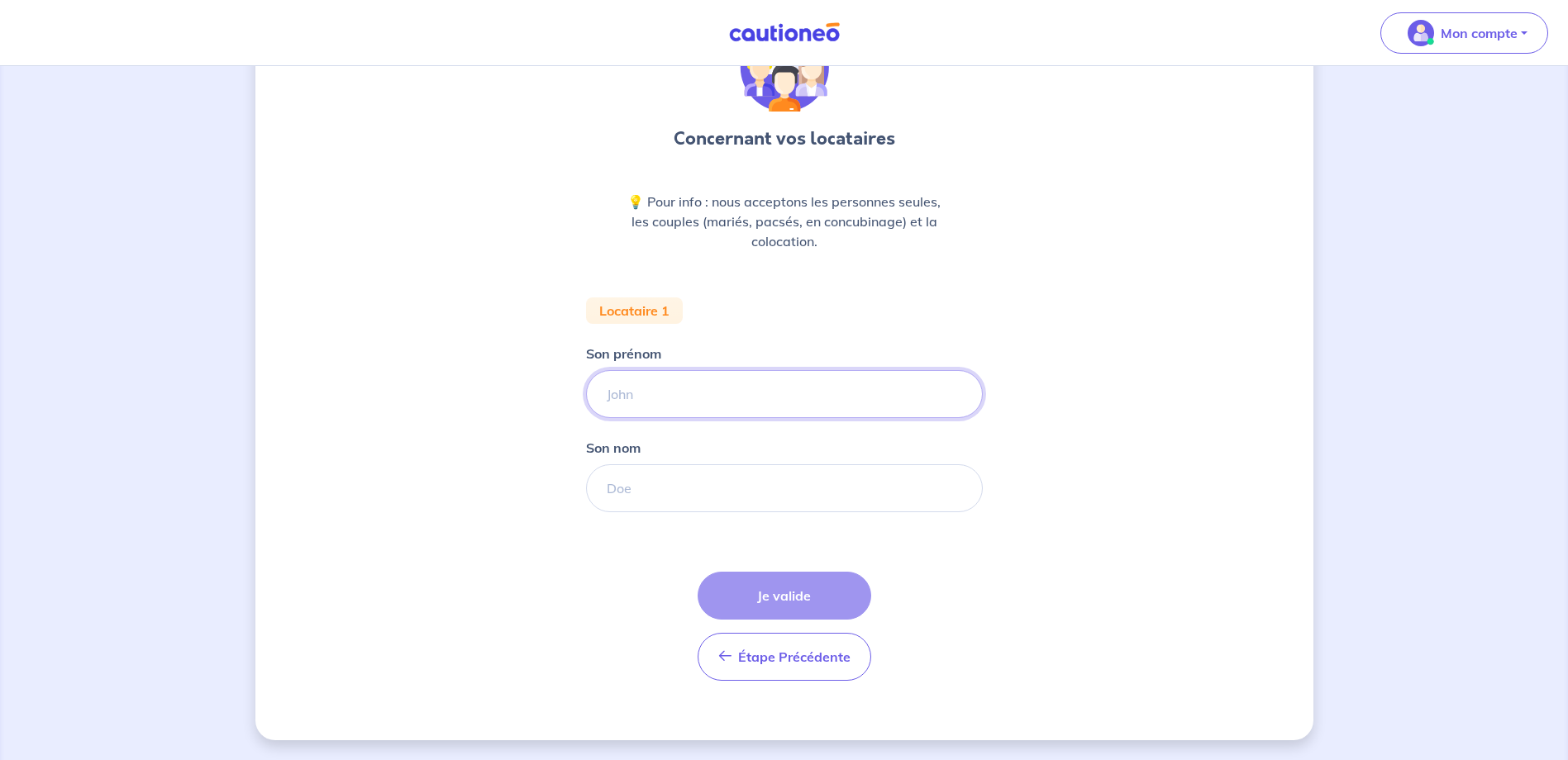
click at [694, 394] on input "Son prénom" at bounding box center [784, 394] width 396 height 48
type input "John"
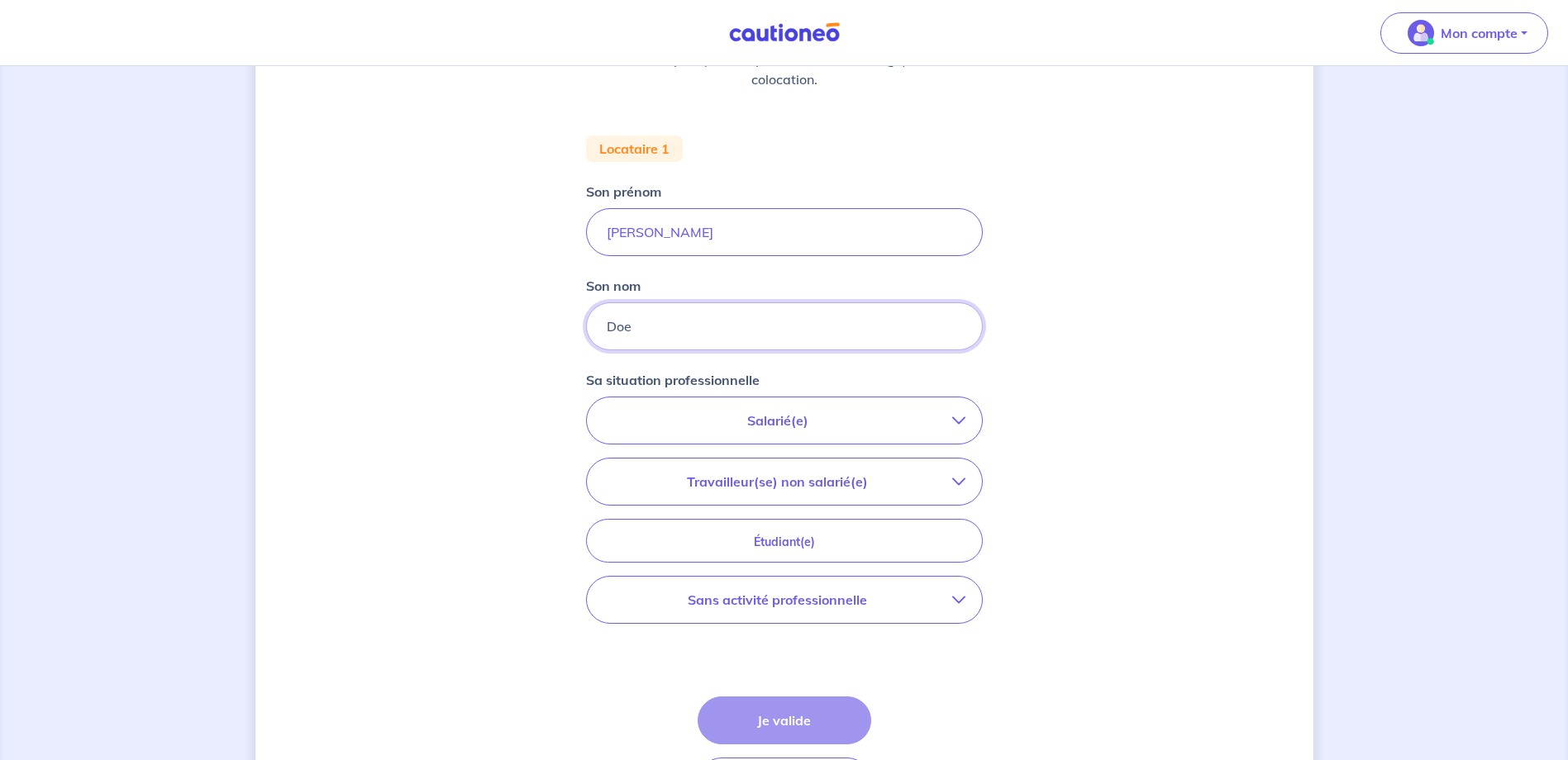
scroll to position [267, 0]
type input "Doe"
click at [727, 415] on p "Salarié(e)" at bounding box center [777, 418] width 349 height 19
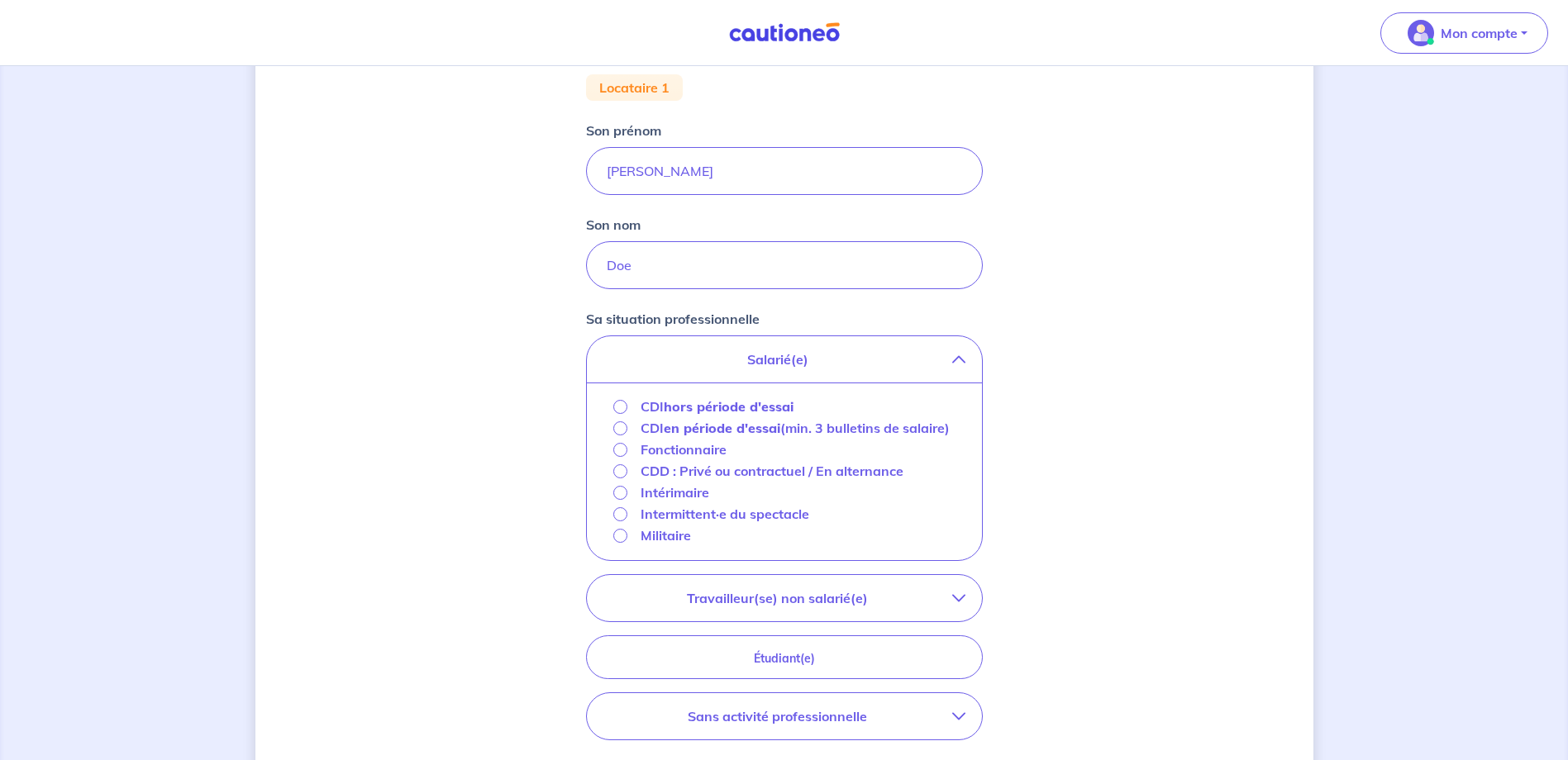
scroll to position [350, 0]
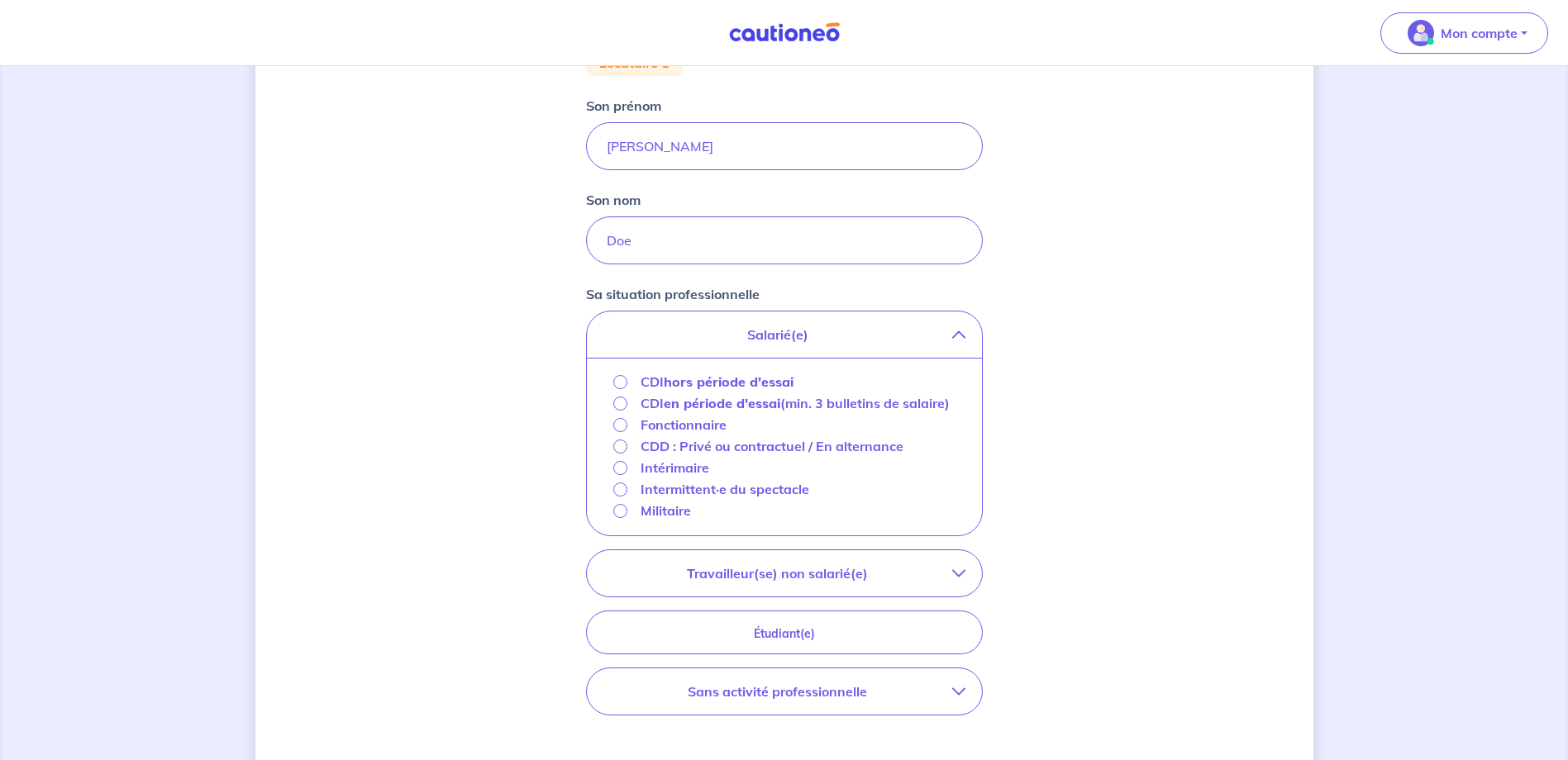
click at [671, 384] on strong "hors période d'essai" at bounding box center [728, 381] width 130 height 17
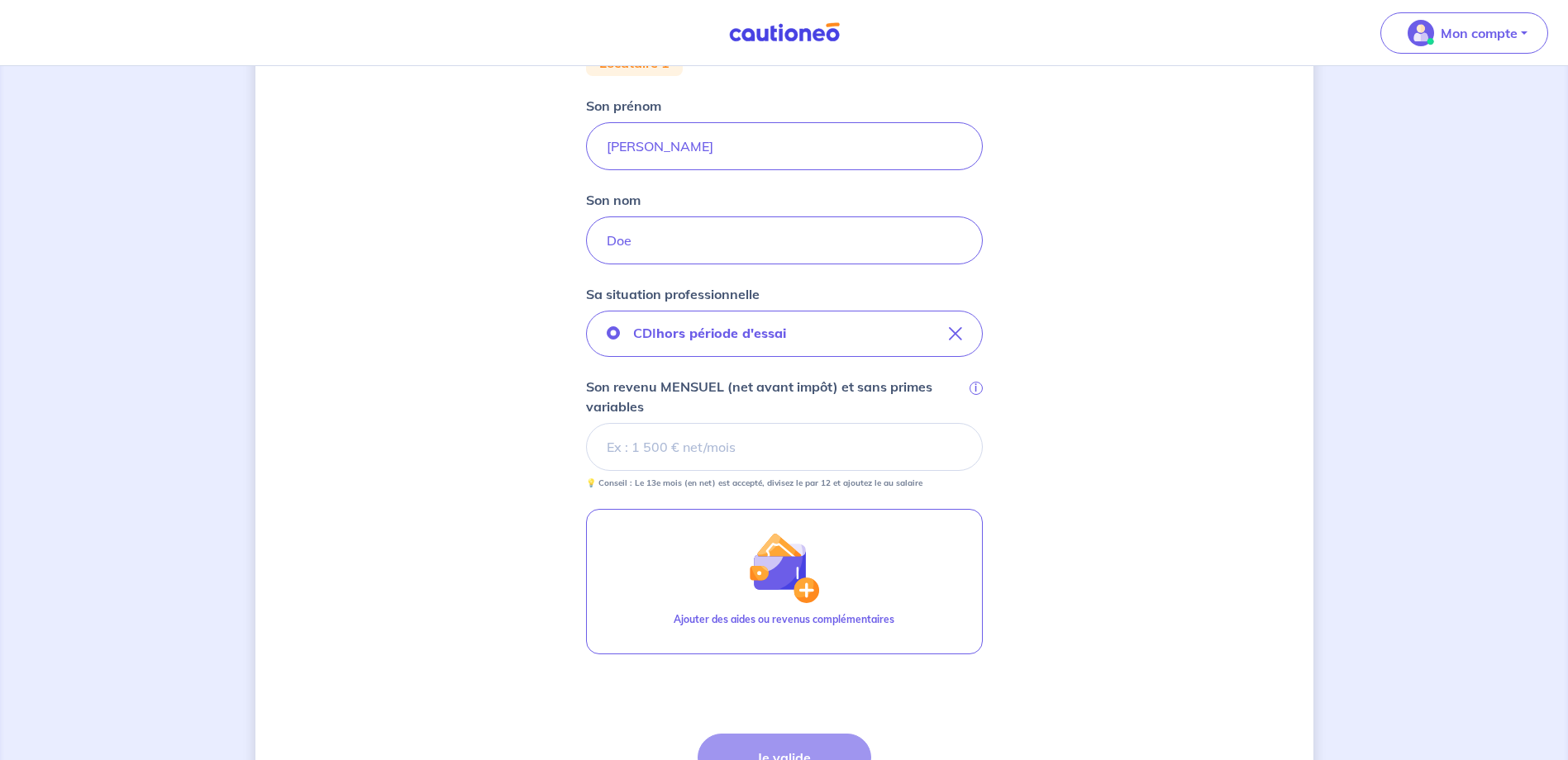
click at [644, 444] on input "Son revenu MENSUEL (net avant impôt) et sans primes variables i" at bounding box center [784, 447] width 396 height 48
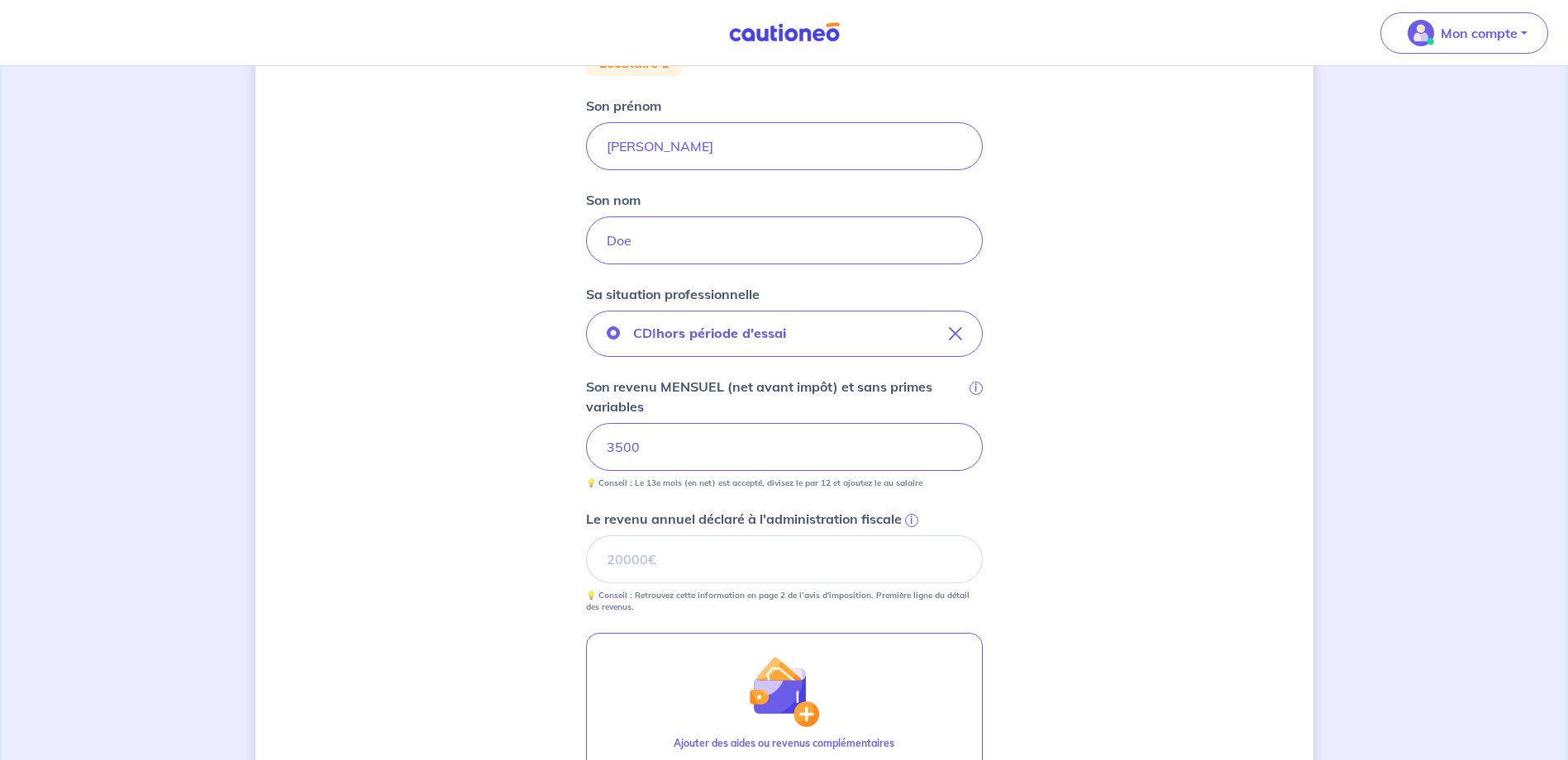
click at [485, 440] on div "Concernant vos locataires 💡 Pour info : nous acceptons les personnes seules, le…" at bounding box center [784, 380] width 1058 height 1290
drag, startPoint x: 614, startPoint y: 446, endPoint x: 696, endPoint y: 463, distance: 83.7
click at [712, 447] on input "3500" at bounding box center [784, 447] width 396 height 48
click at [349, 512] on div "Concernant vos locataires 💡 Pour info : nous acceptons les personnes seules, le…" at bounding box center [784, 380] width 1058 height 1290
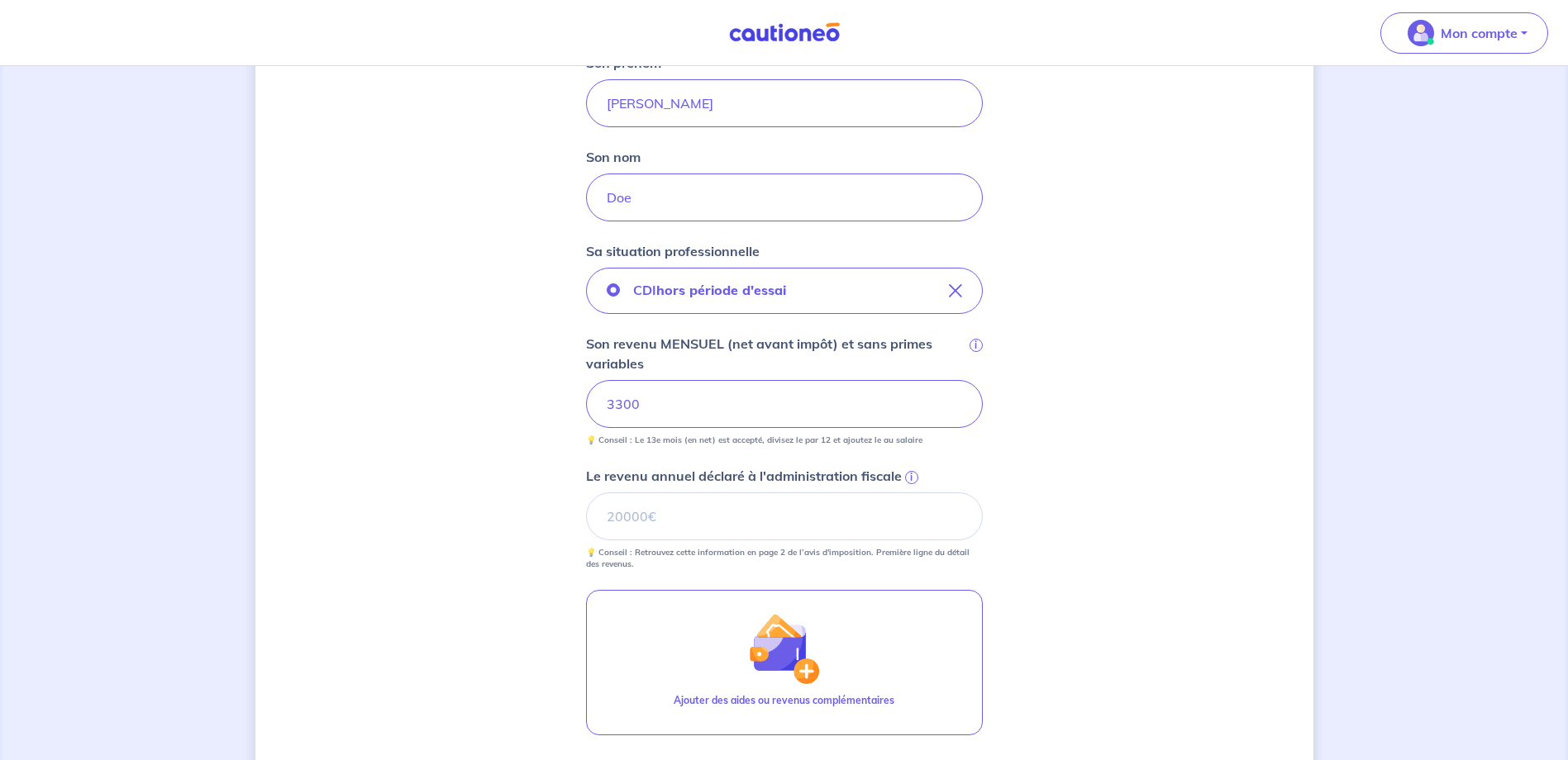
scroll to position [433, 0]
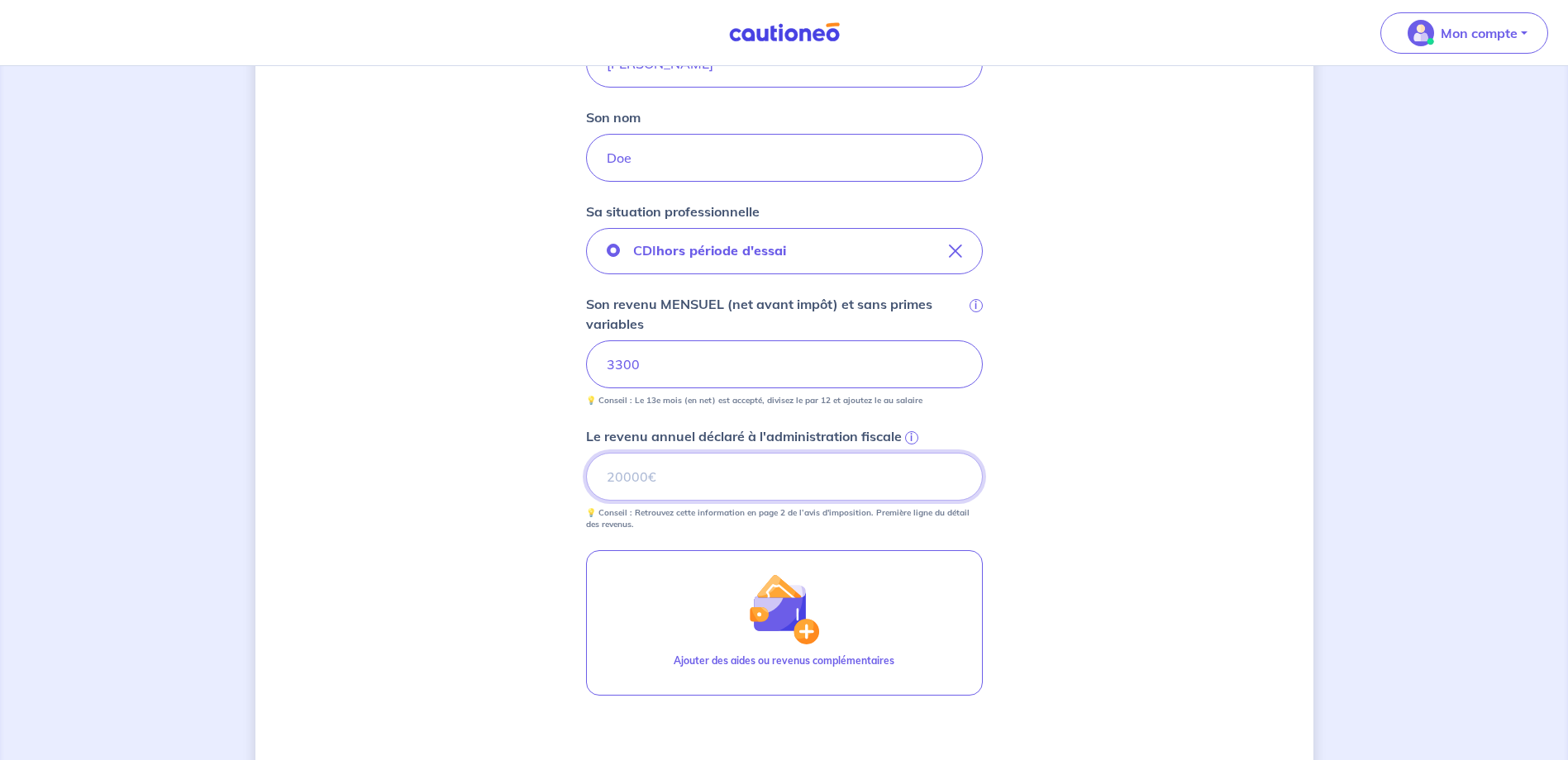
click at [647, 472] on input "Le revenu annuel déclaré à l'administration fiscale i" at bounding box center [784, 477] width 396 height 48
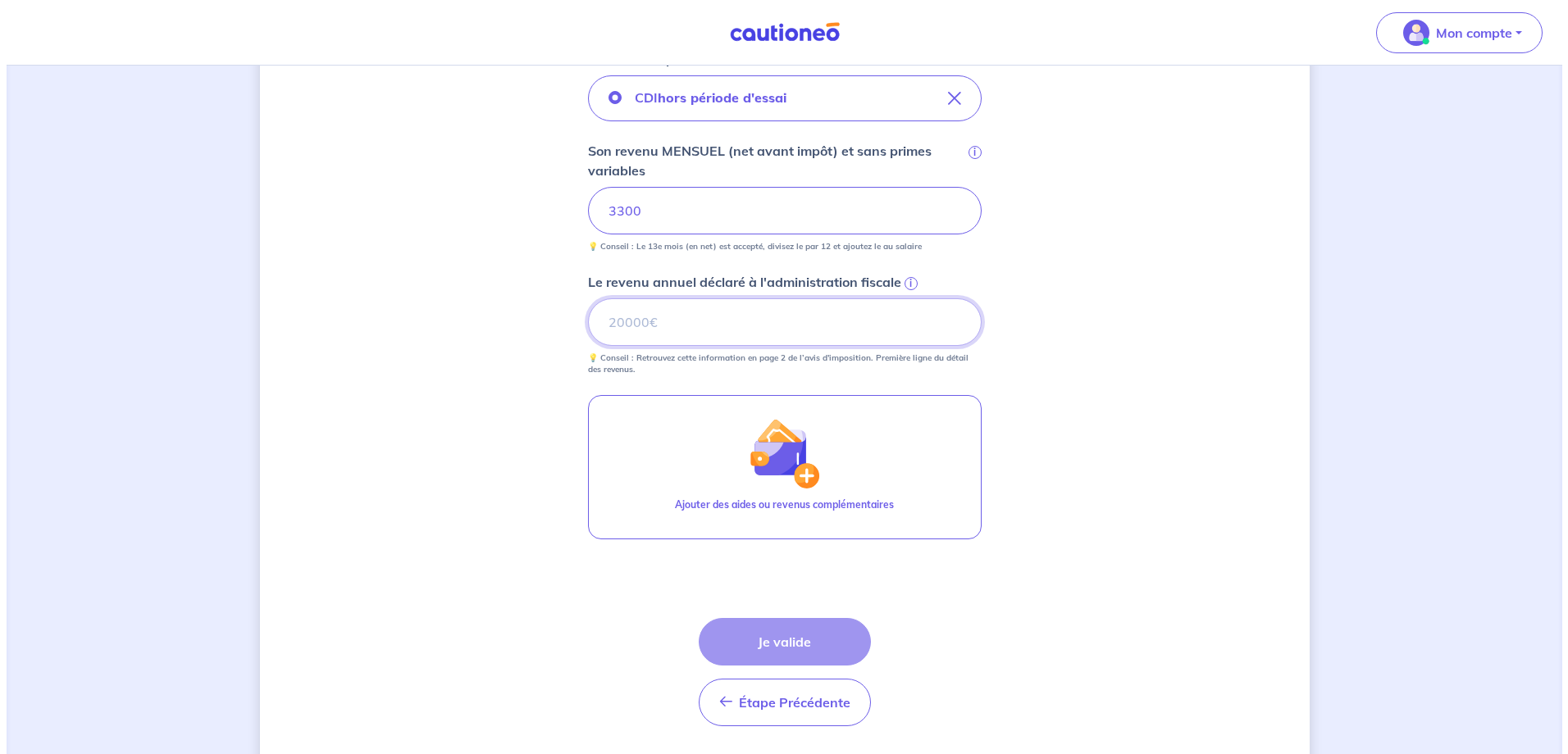
scroll to position [594, 0]
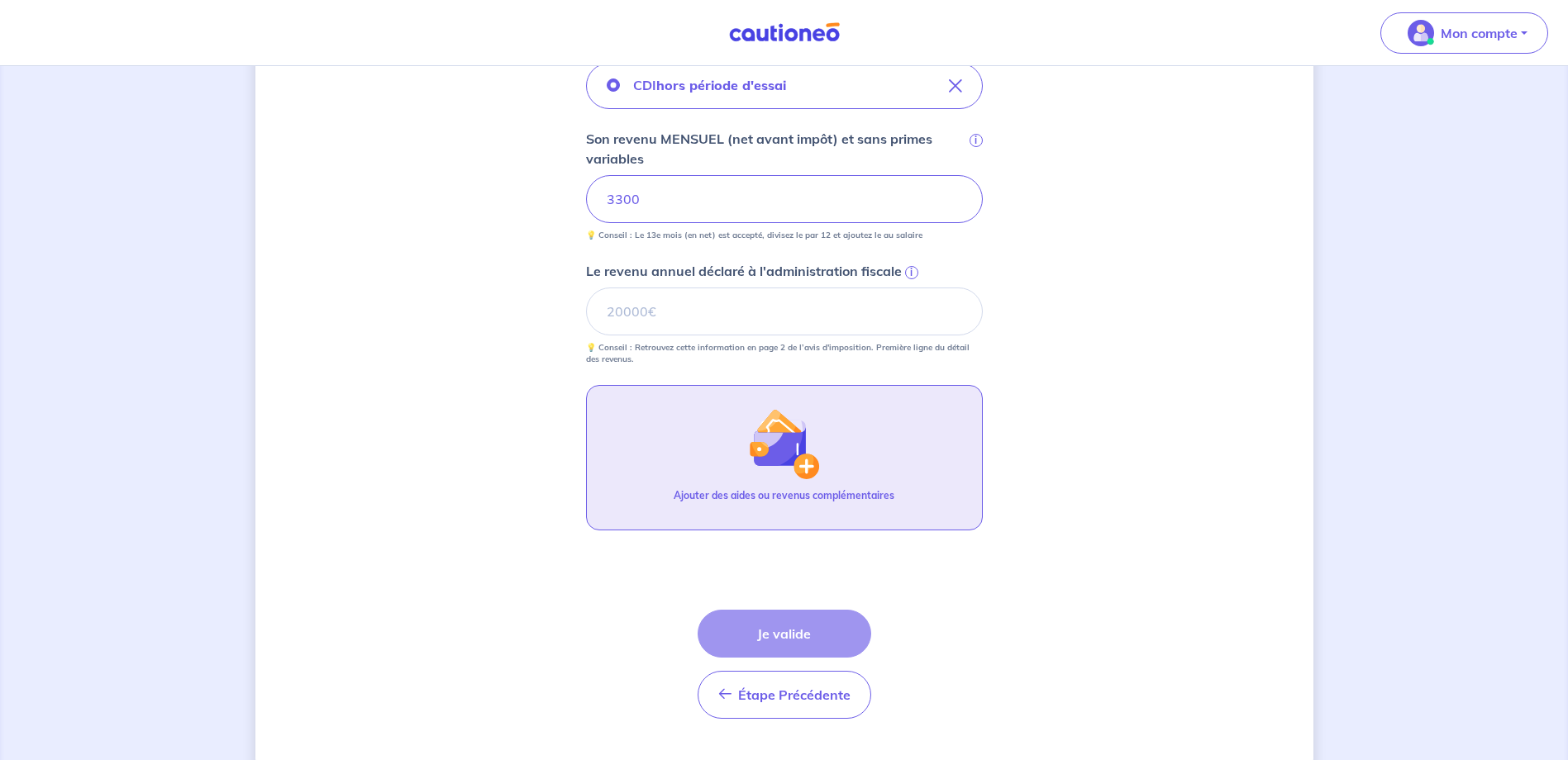
click at [727, 459] on button "Ajouter des aides ou revenus complémentaires" at bounding box center [784, 457] width 396 height 146
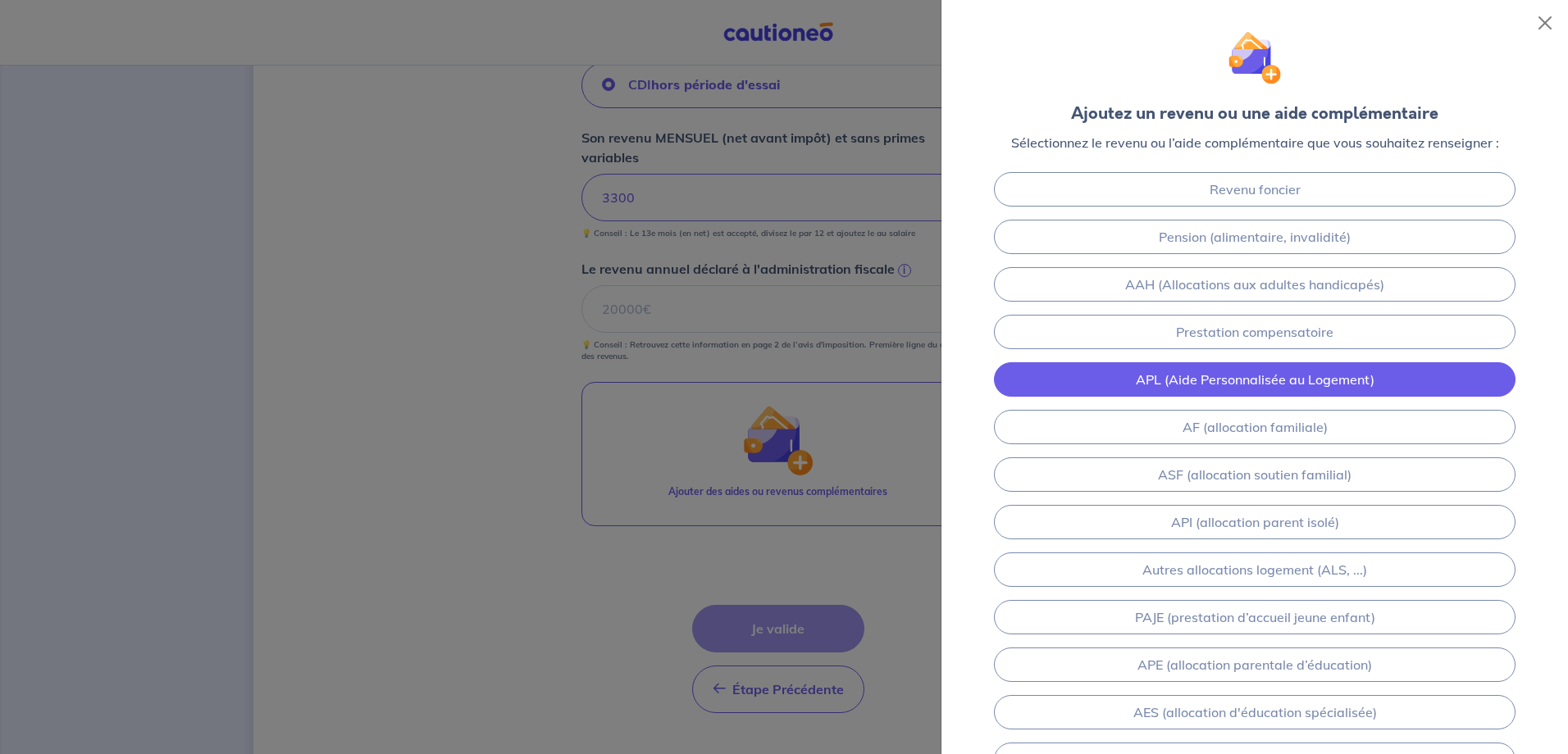
click at [1250, 380] on link "APL (Aide Personnalisée au Logement)" at bounding box center [1254, 379] width 521 height 34
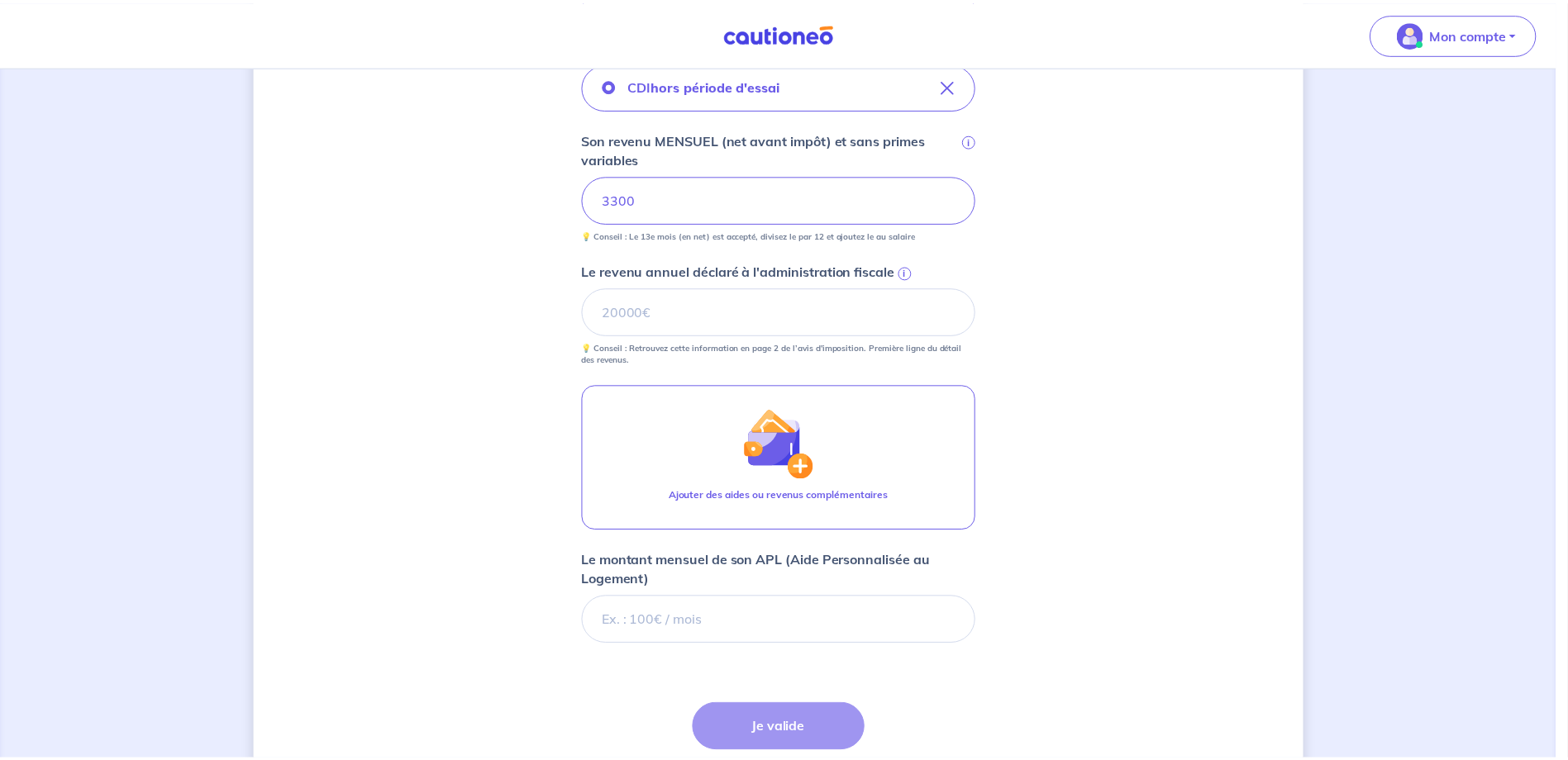
scroll to position [731, 0]
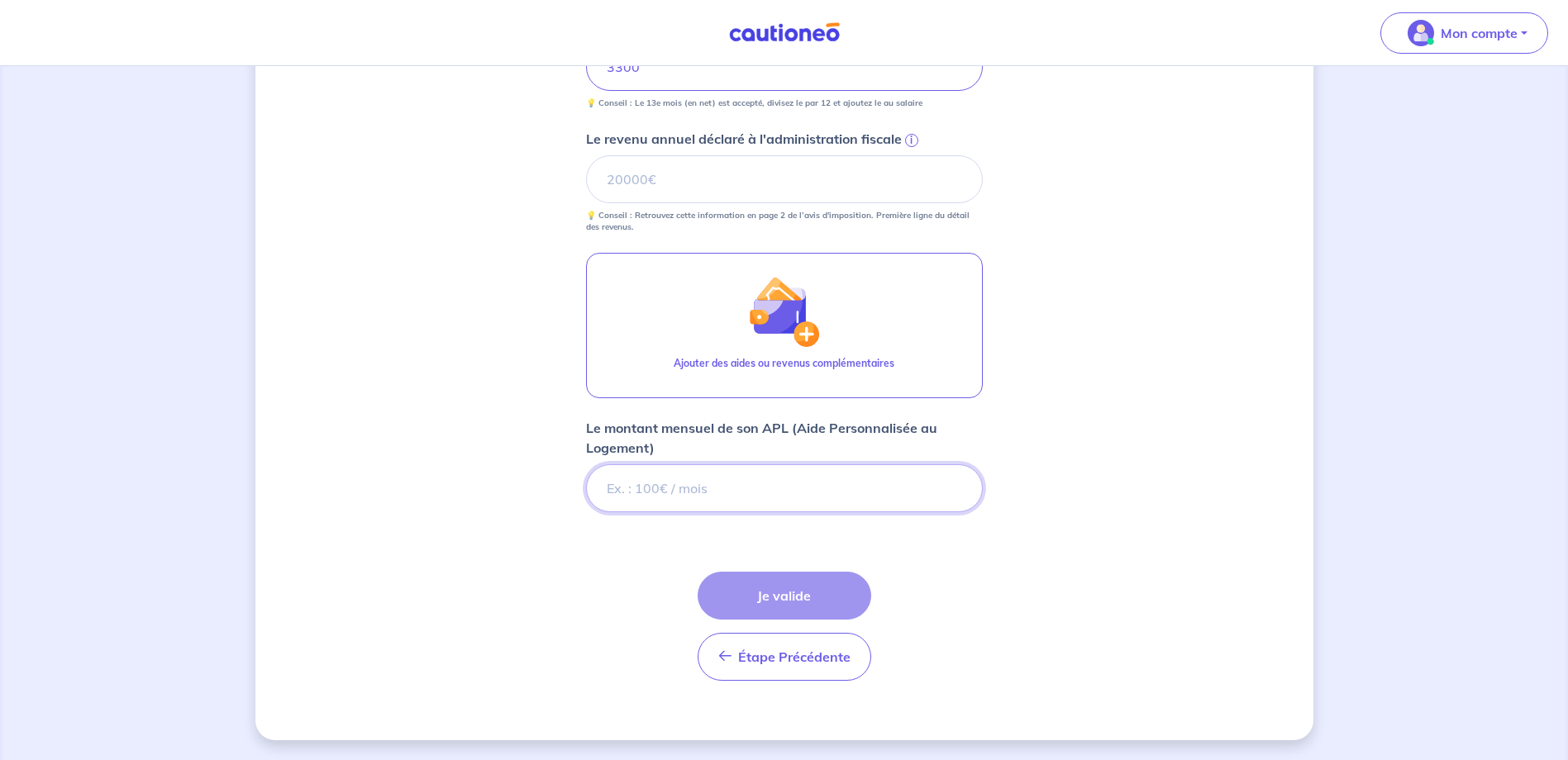
click at [737, 481] on input "Le montant mensuel de son APL (Aide Personnalisée au Logement)" at bounding box center [784, 488] width 396 height 48
type input "700"
click at [705, 148] on p "Le revenu annuel déclaré à l'administration fiscale" at bounding box center [744, 139] width 316 height 19
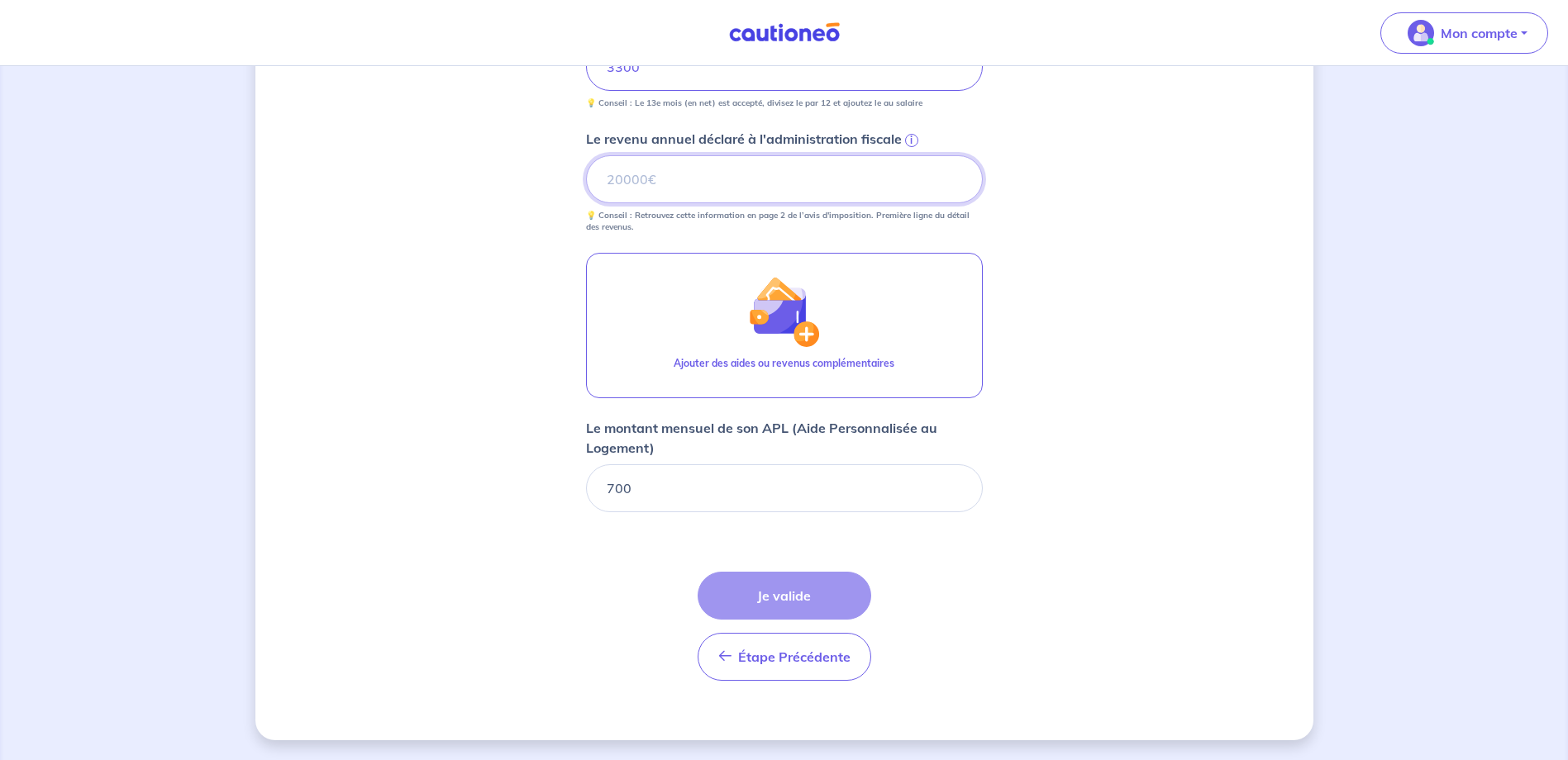
click at [705, 155] on input "Le revenu annuel déclaré à l'administration fiscale i" at bounding box center [784, 179] width 396 height 48
click at [679, 171] on input "Le revenu annuel déclaré à l'administration fiscale i" at bounding box center [784, 179] width 396 height 48
type input "39600"
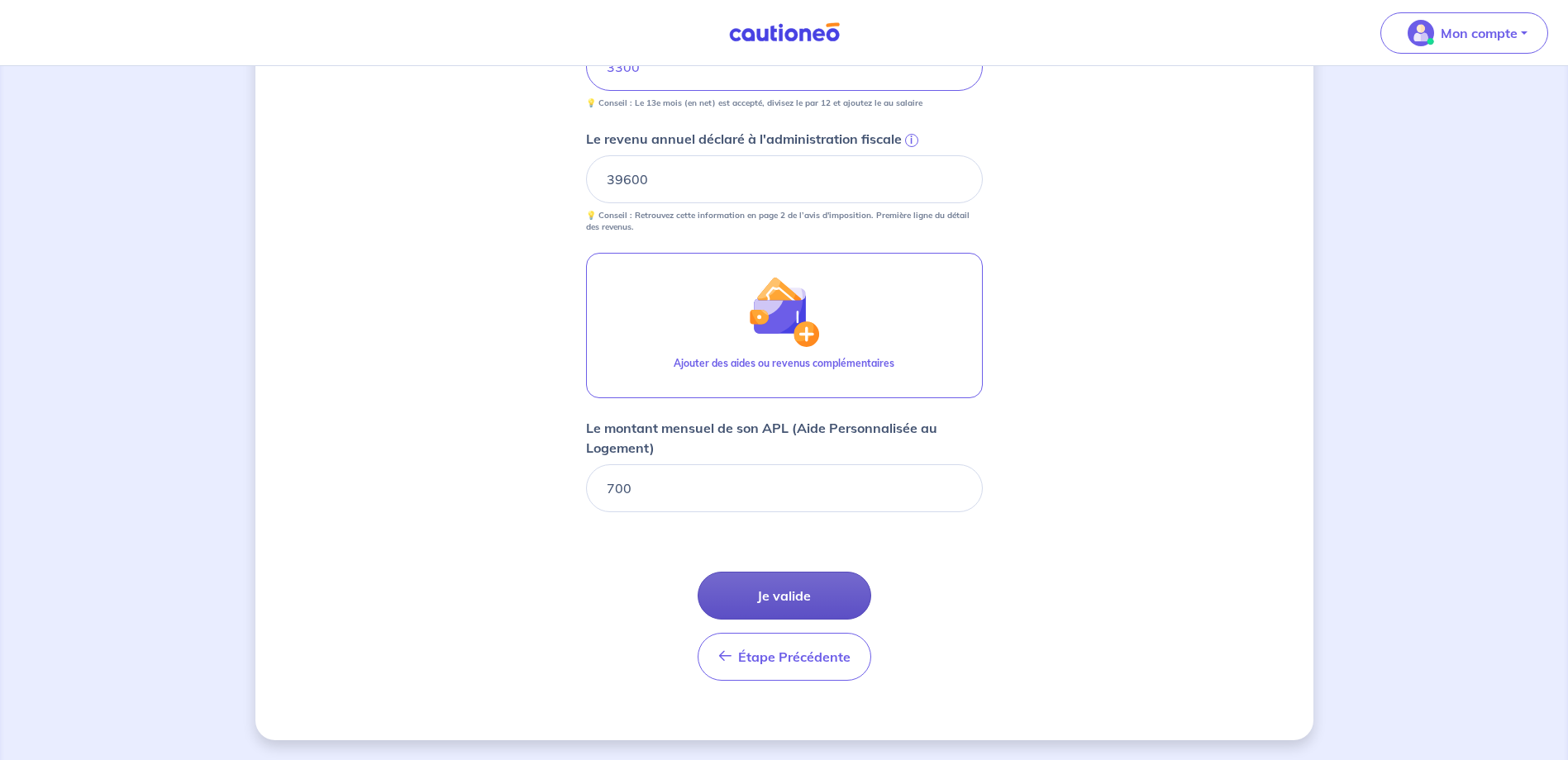
click at [765, 591] on button "Je valide" at bounding box center [784, 596] width 174 height 48
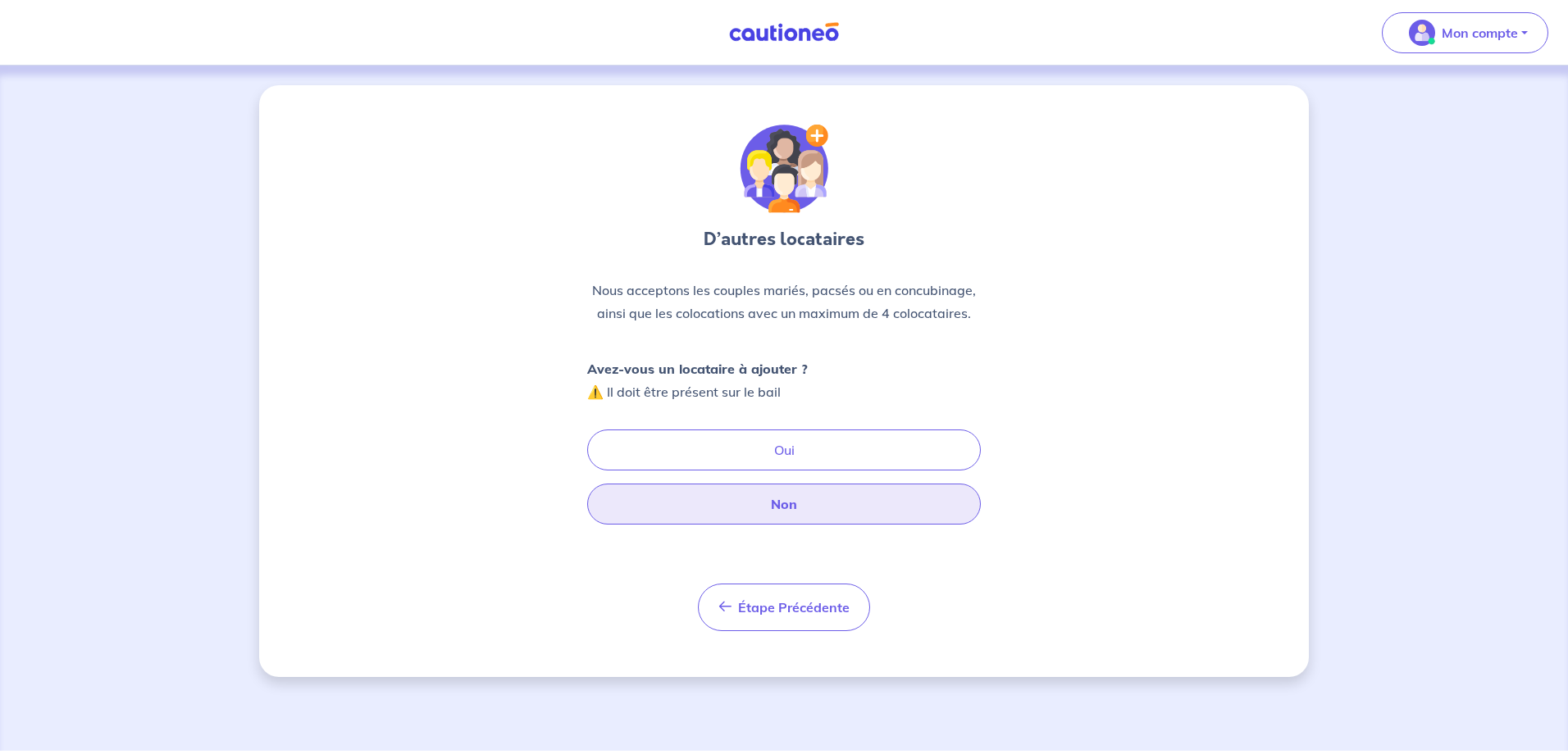
click at [832, 511] on button "Non" at bounding box center [783, 504] width 393 height 41
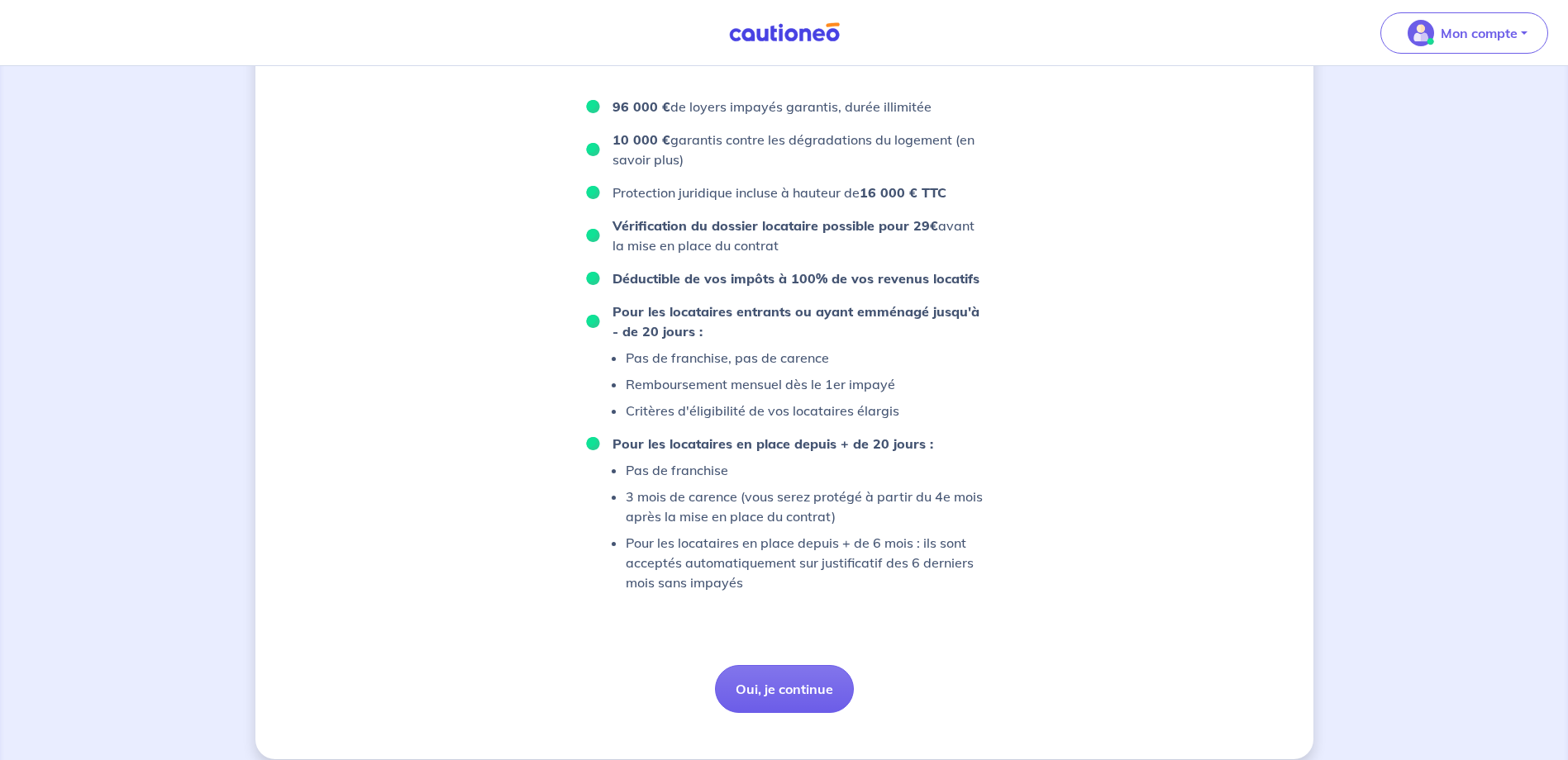
scroll to position [990, 0]
